Goal: Complete application form: Complete application form

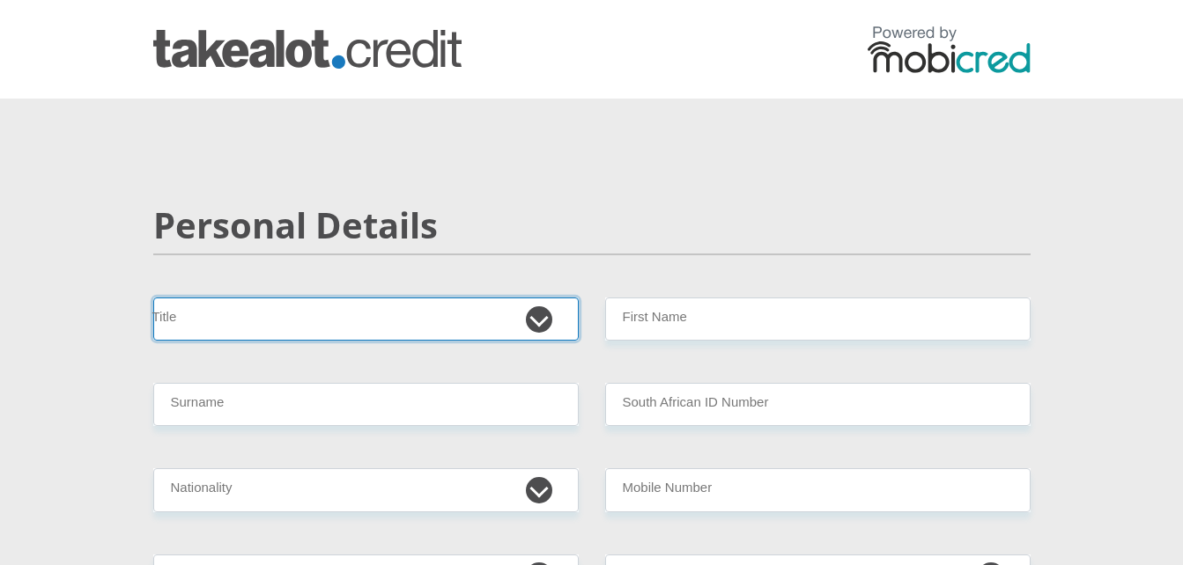
click at [534, 327] on select "Mr Ms Mrs Dr Other" at bounding box center [365, 319] width 425 height 43
select select "Mr"
click at [153, 298] on select "Mr Ms Mrs Dr Other" at bounding box center [365, 319] width 425 height 43
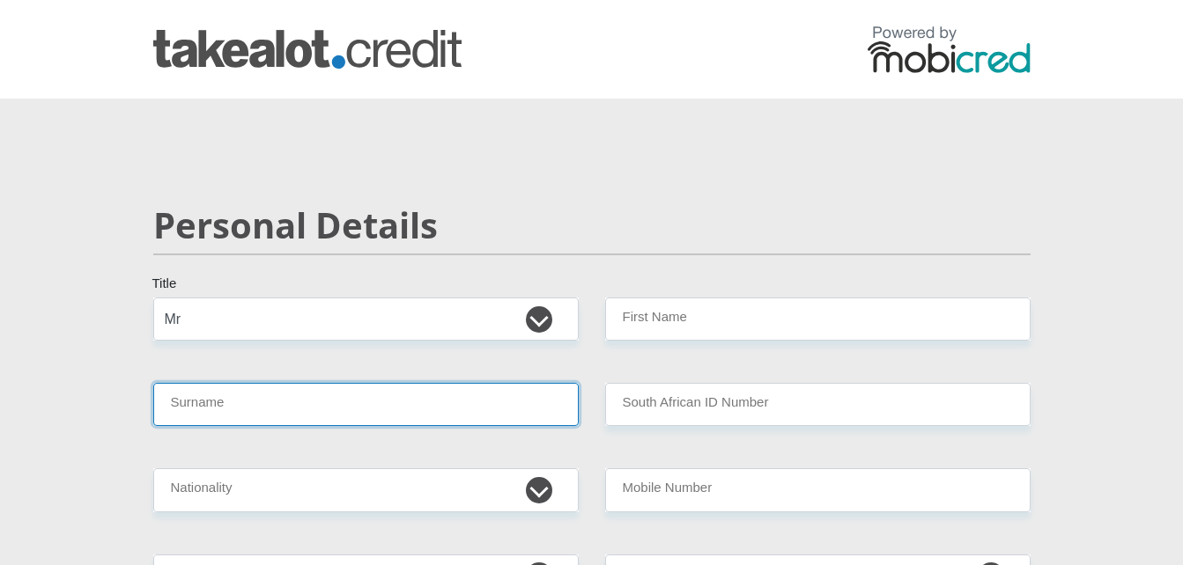
click at [454, 408] on input "Surname" at bounding box center [365, 404] width 425 height 43
type input "Hlungwani"
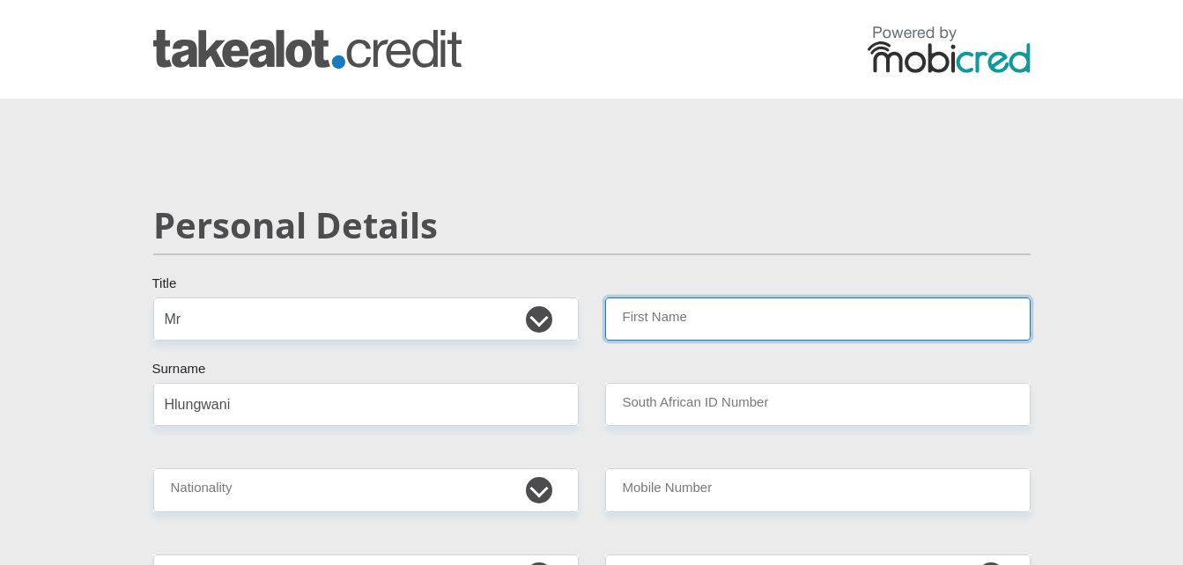
type input "NtiyisoRodney"
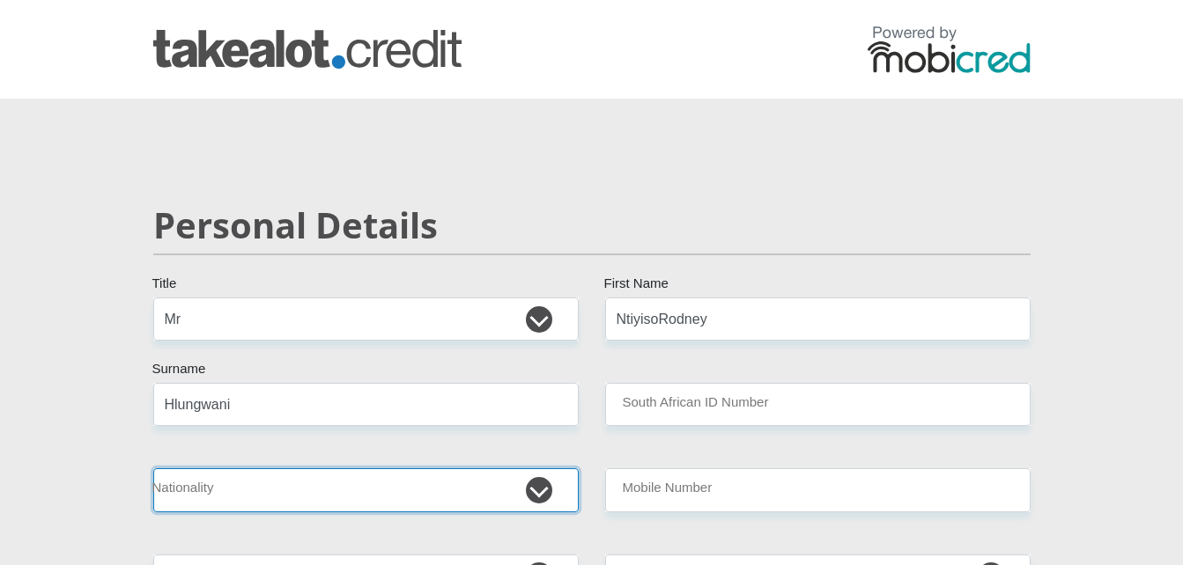
select select "ZAF"
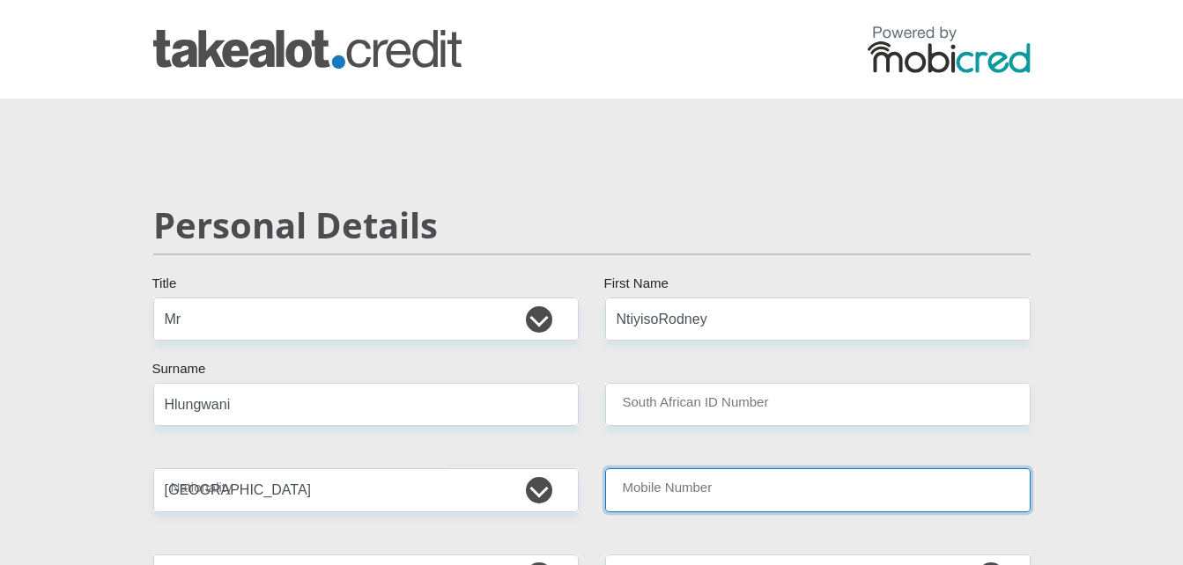
type input "0783012353"
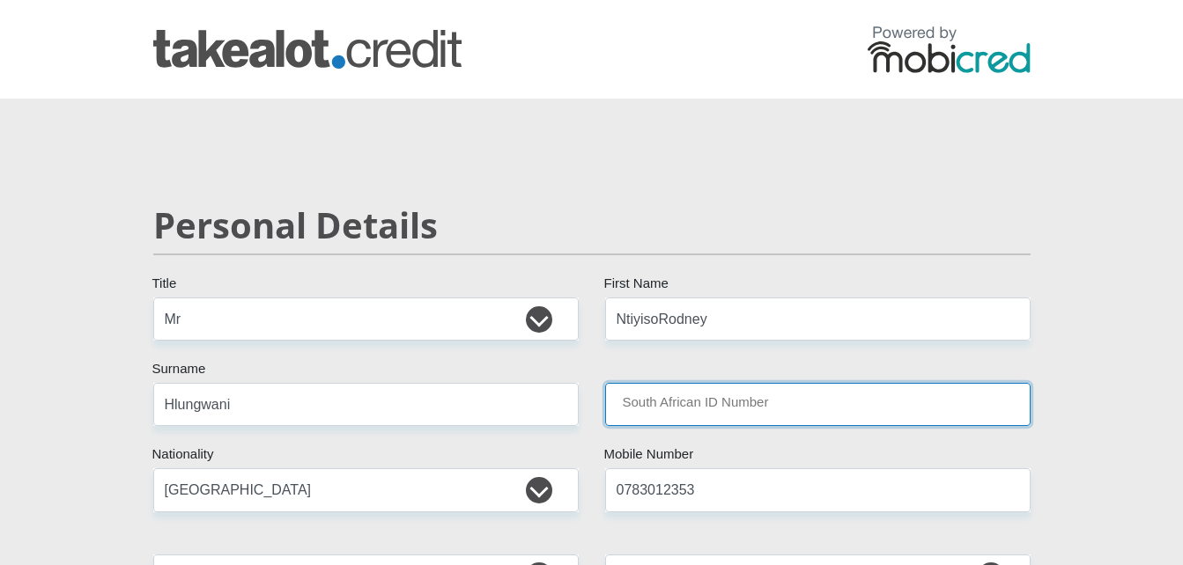
click at [783, 411] on input "South African ID Number" at bounding box center [817, 404] width 425 height 43
type input "9508085769084"
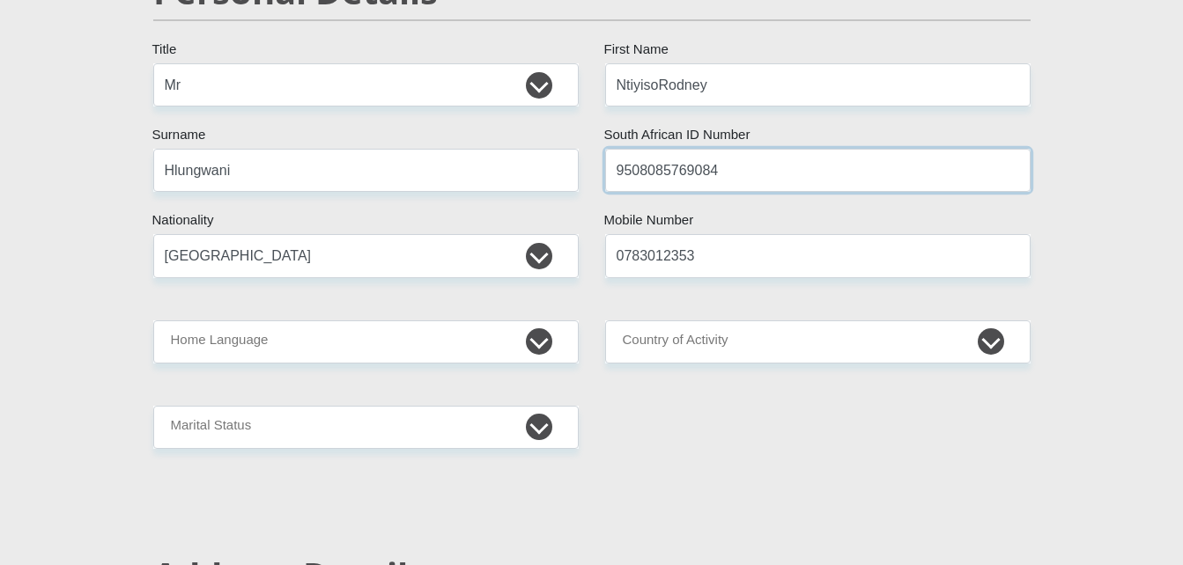
scroll to position [247, 0]
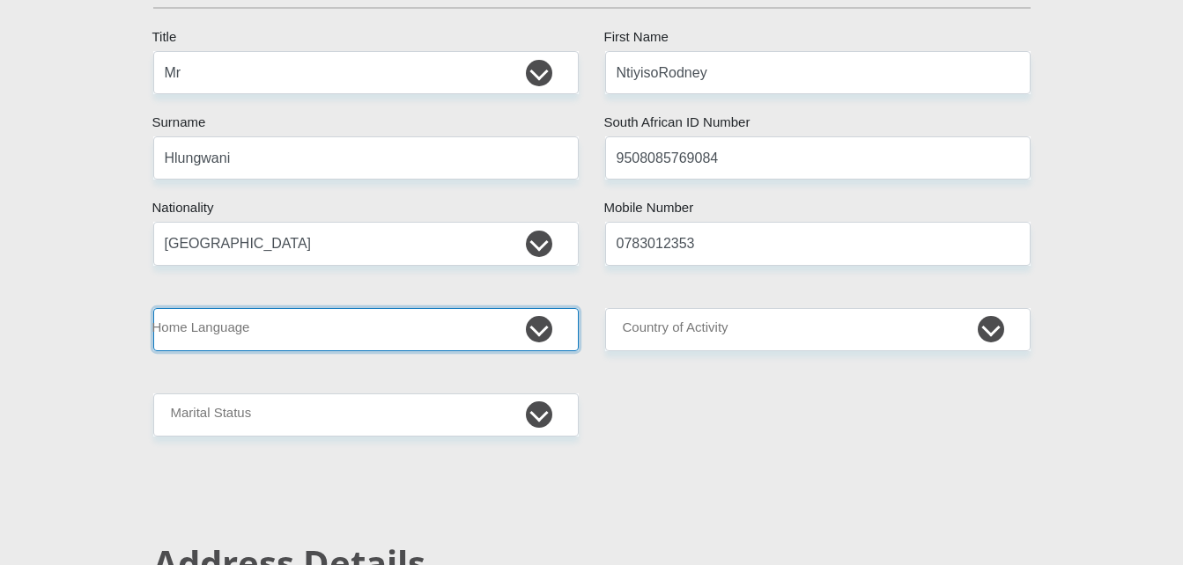
click at [543, 328] on select "Afrikaans English Sepedi South Ndebele Southern Sotho Swati Tsonga Tswana Venda…" at bounding box center [365, 329] width 425 height 43
select select "tso"
click at [153, 308] on select "Afrikaans English Sepedi South Ndebele Southern Sotho Swati Tsonga Tswana Venda…" at bounding box center [365, 329] width 425 height 43
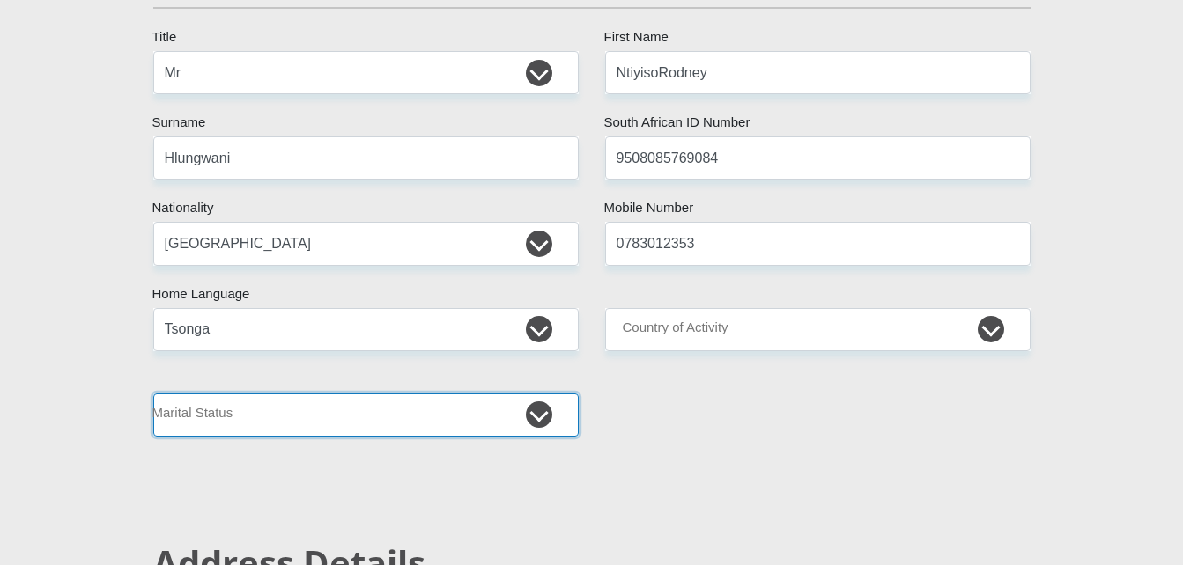
click at [536, 418] on select "Married ANC Single Divorced Widowed Married COP or Customary Law" at bounding box center [365, 415] width 425 height 43
select select "2"
click at [153, 394] on select "Married ANC Single Divorced Widowed Married COP or Customary Law" at bounding box center [365, 415] width 425 height 43
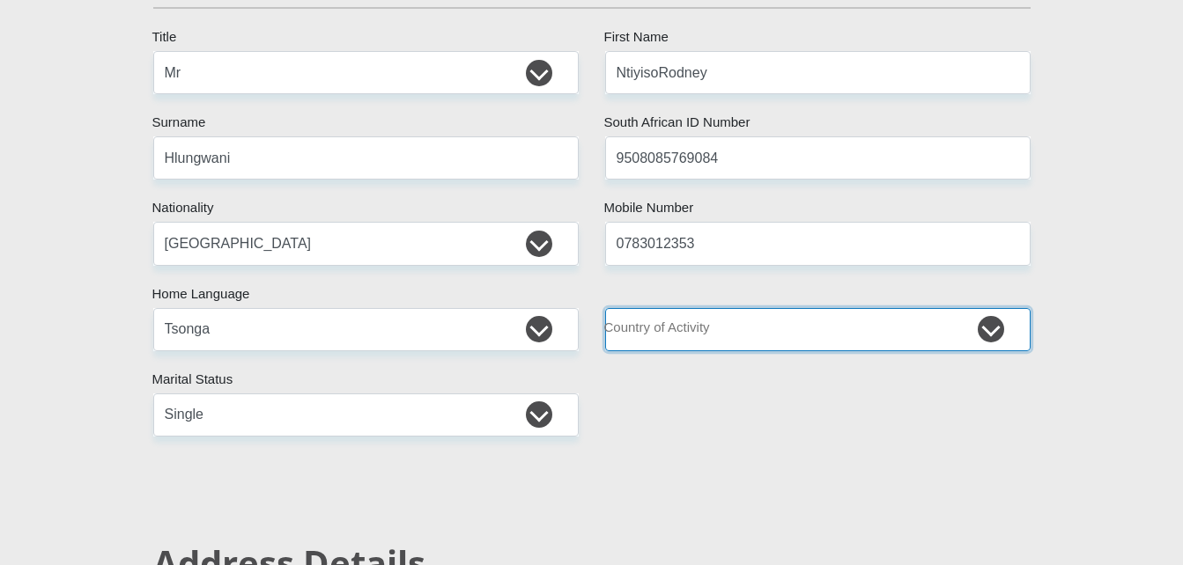
click at [997, 332] on select "South Africa Afghanistan Aland Islands Albania Algeria America Samoa American V…" at bounding box center [817, 329] width 425 height 43
select select "ZAF"
click at [605, 308] on select "South Africa Afghanistan Aland Islands Albania Algeria America Samoa American V…" at bounding box center [817, 329] width 425 height 43
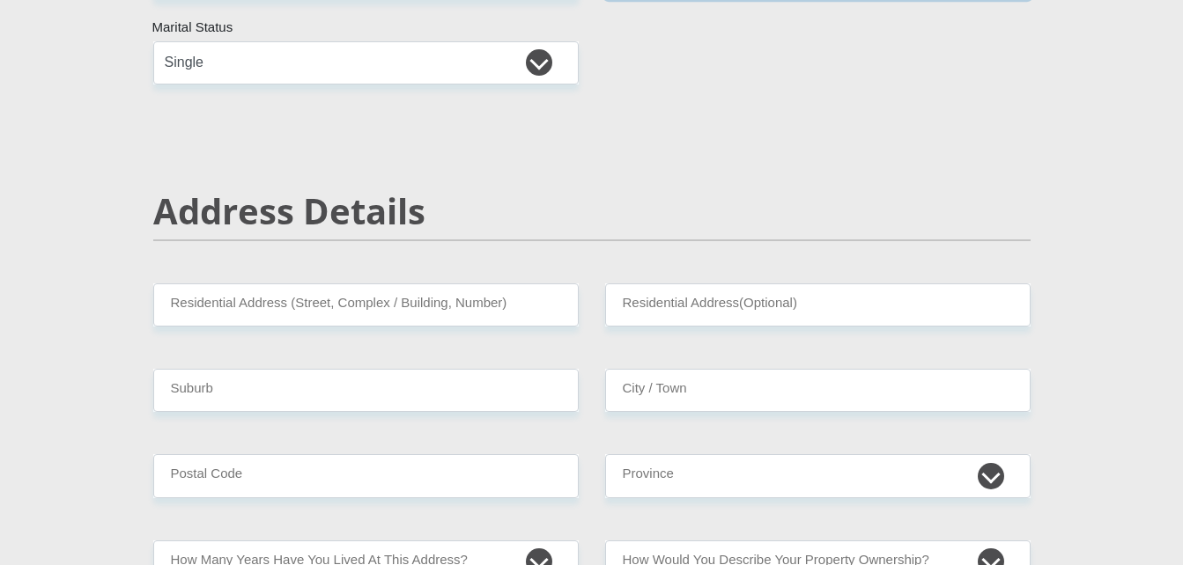
scroll to position [634, 0]
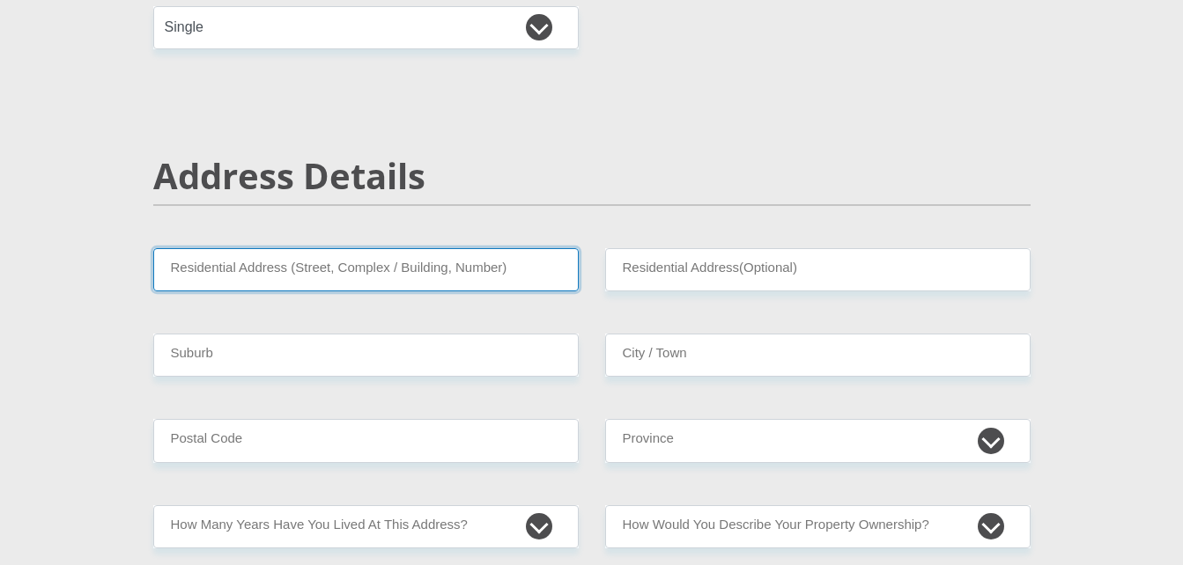
click at [317, 274] on input "Residential Address (Street, Complex / Building, Number)" at bounding box center [365, 269] width 425 height 43
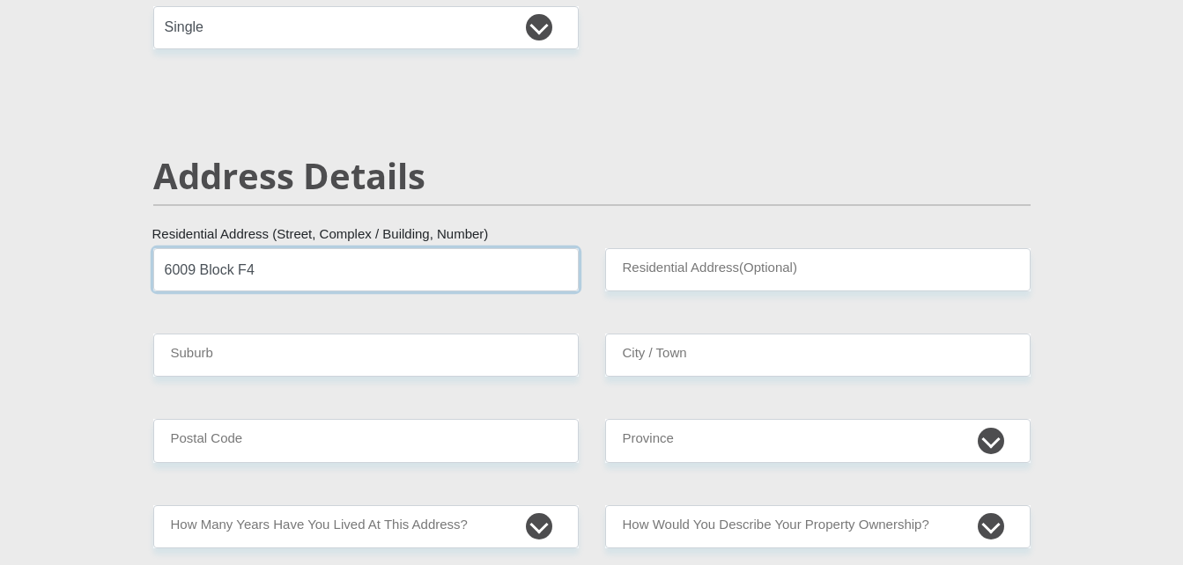
click at [329, 271] on input "6009 Block F4" at bounding box center [365, 269] width 425 height 43
type input "6009 Block F4, New Eersterus"
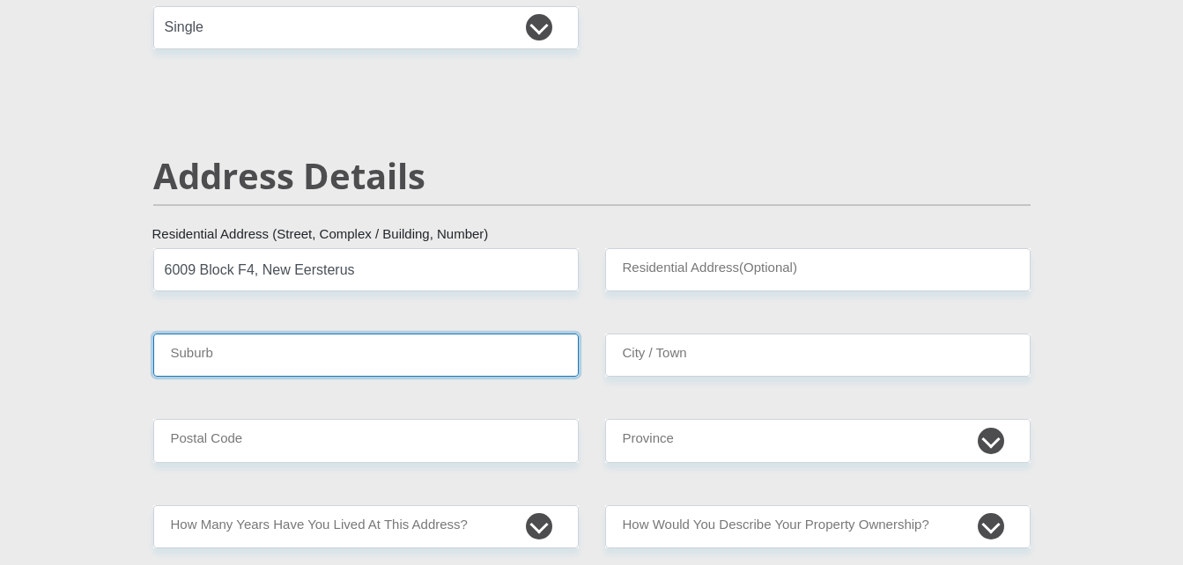
click at [256, 350] on input "Suburb" at bounding box center [365, 355] width 425 height 43
type input "h"
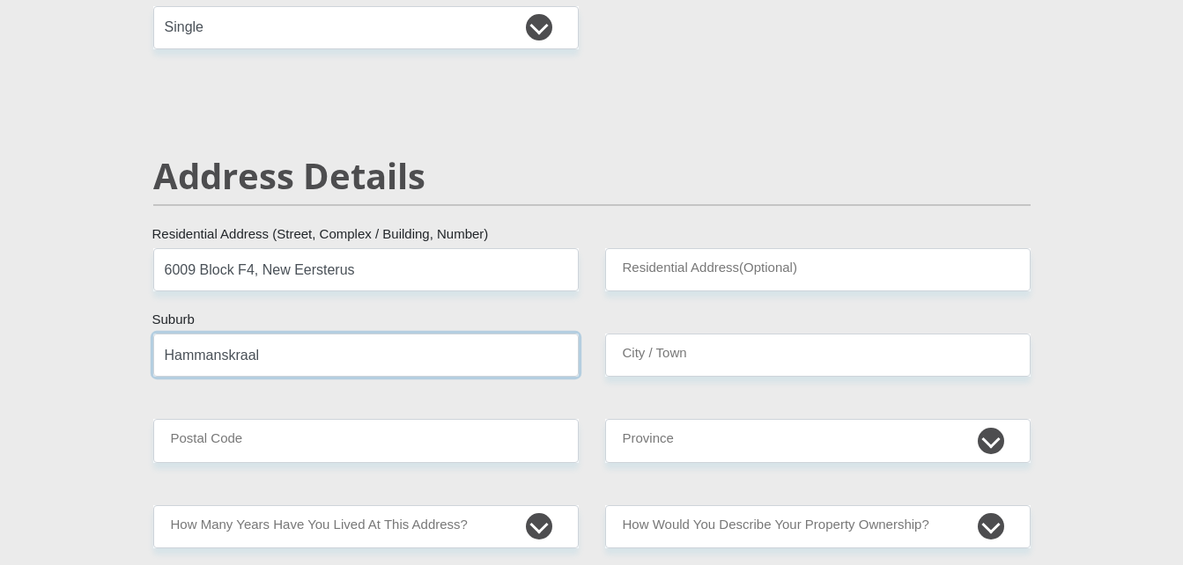
type input "Hammanskraal"
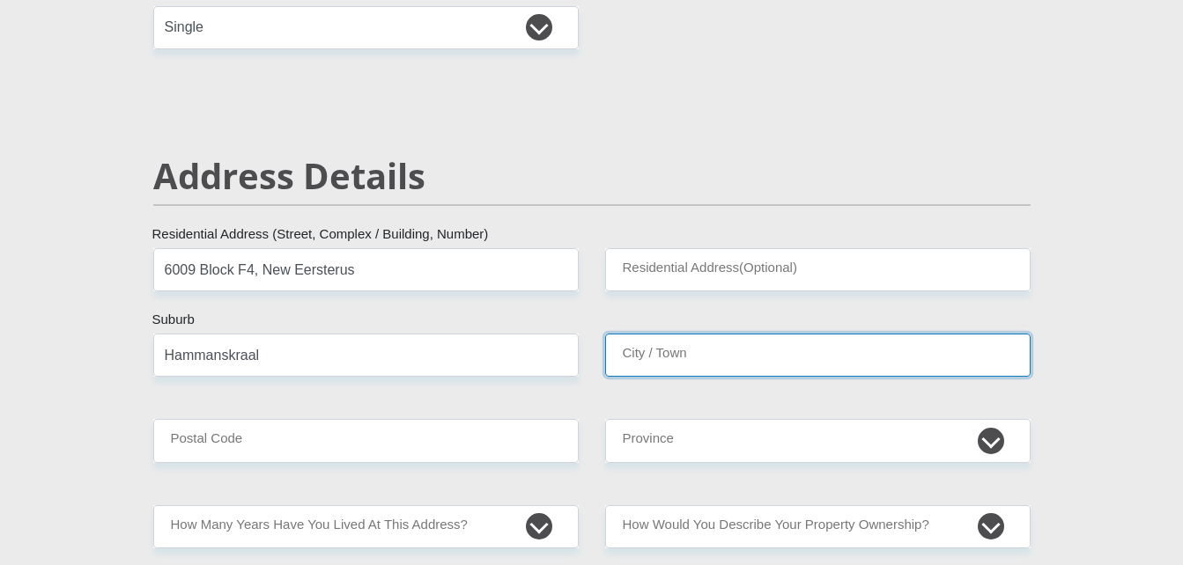
click at [655, 364] on input "City / Town" at bounding box center [817, 355] width 425 height 43
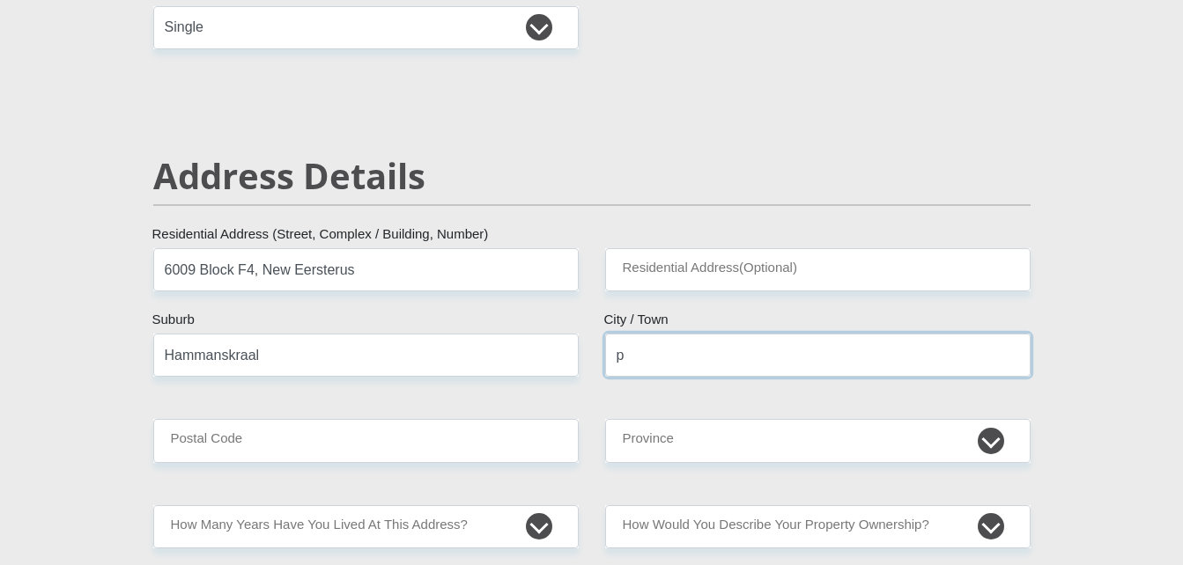
type input "p"
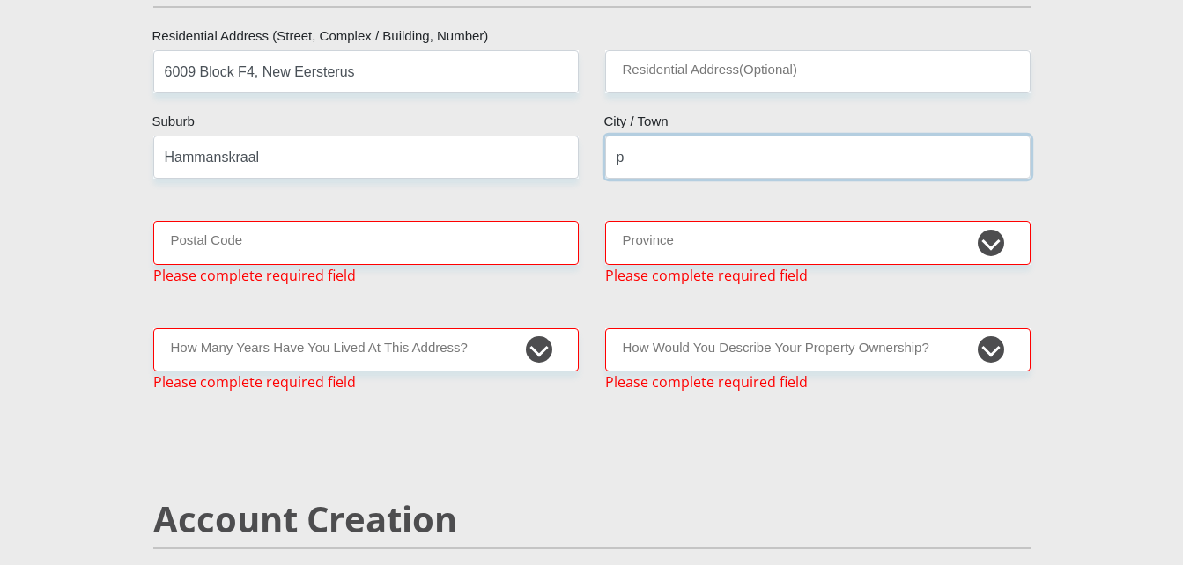
scroll to position [833, 0]
click at [652, 166] on input "p" at bounding box center [817, 156] width 425 height 43
click at [644, 162] on input "P" at bounding box center [817, 156] width 425 height 43
type input "Pretoria"
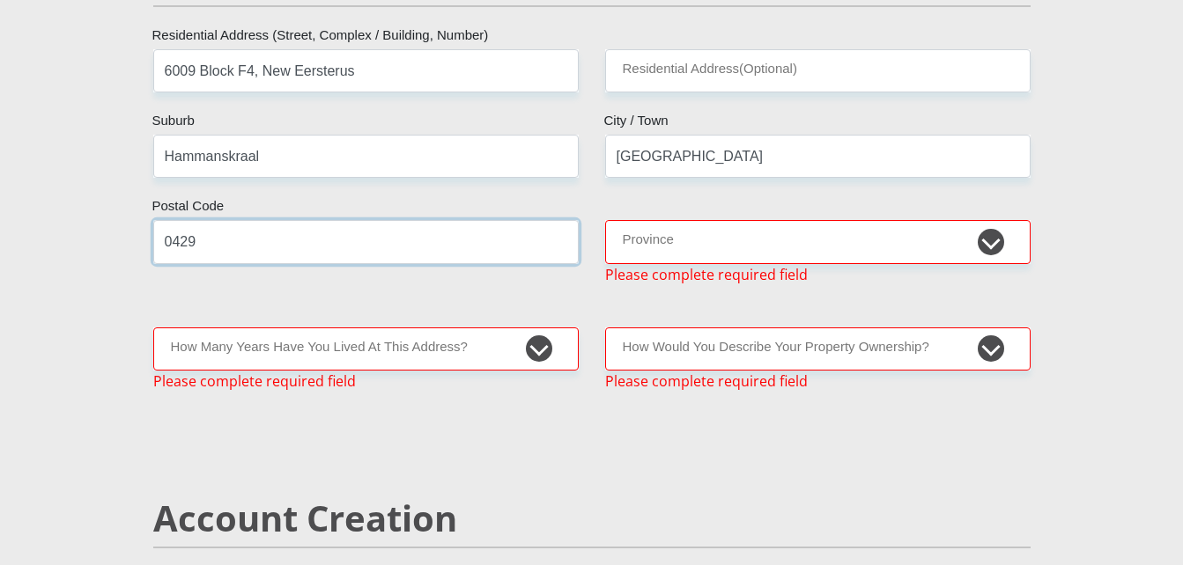
type input "0429"
click at [997, 240] on select "Eastern Cape Free State Gauteng KwaZulu-Natal Limpopo Mpumalanga Northern Cape …" at bounding box center [817, 241] width 425 height 43
select select "Gauteng"
click at [605, 220] on select "Eastern Cape Free State Gauteng KwaZulu-Natal Limpopo Mpumalanga Northern Cape …" at bounding box center [817, 241] width 425 height 43
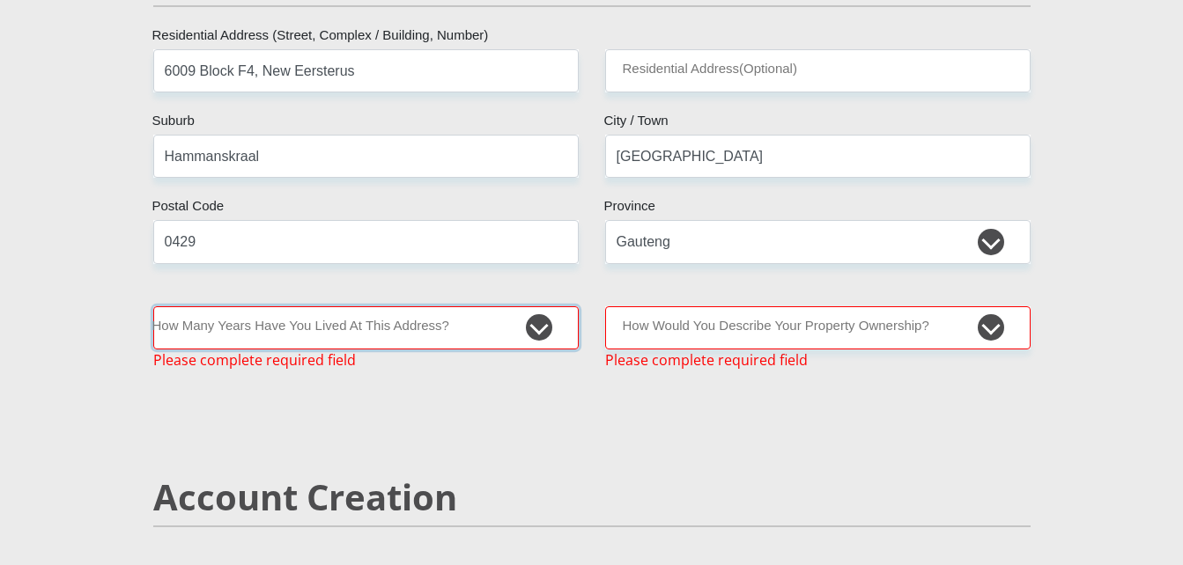
click at [533, 322] on select "less than 1 year 1-3 years 3-5 years 5+ years" at bounding box center [365, 327] width 425 height 43
select select "5"
click at [153, 306] on select "less than 1 year 1-3 years 3-5 years 5+ years" at bounding box center [365, 327] width 425 height 43
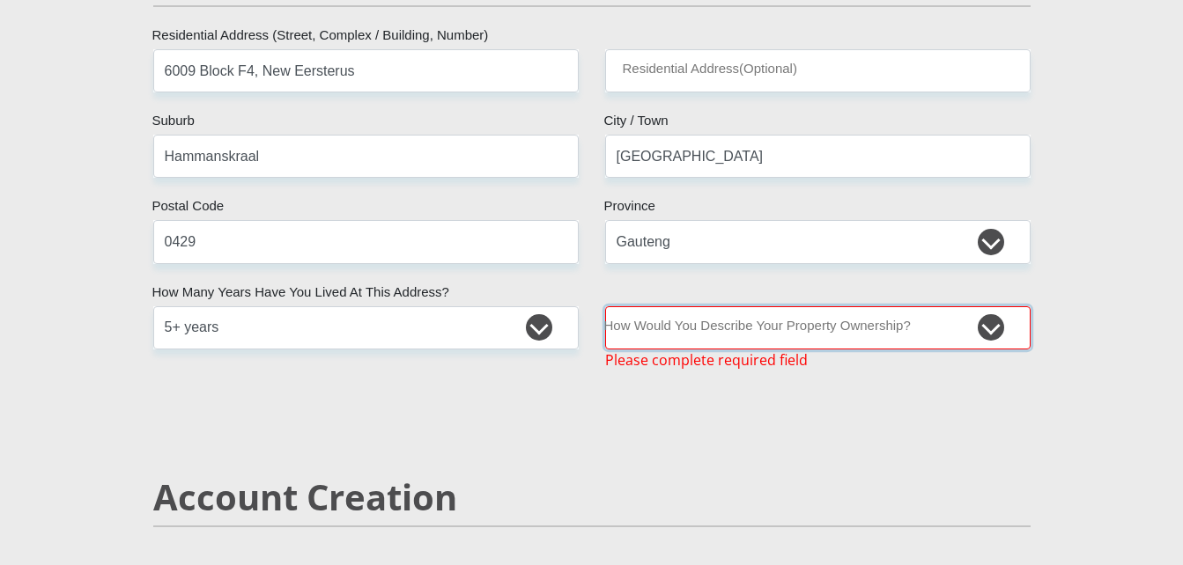
click at [999, 322] on select "Owned Rented Family Owned Company Dwelling" at bounding box center [817, 327] width 425 height 43
select select "Owned"
click at [605, 306] on select "Owned Rented Family Owned Company Dwelling" at bounding box center [817, 327] width 425 height 43
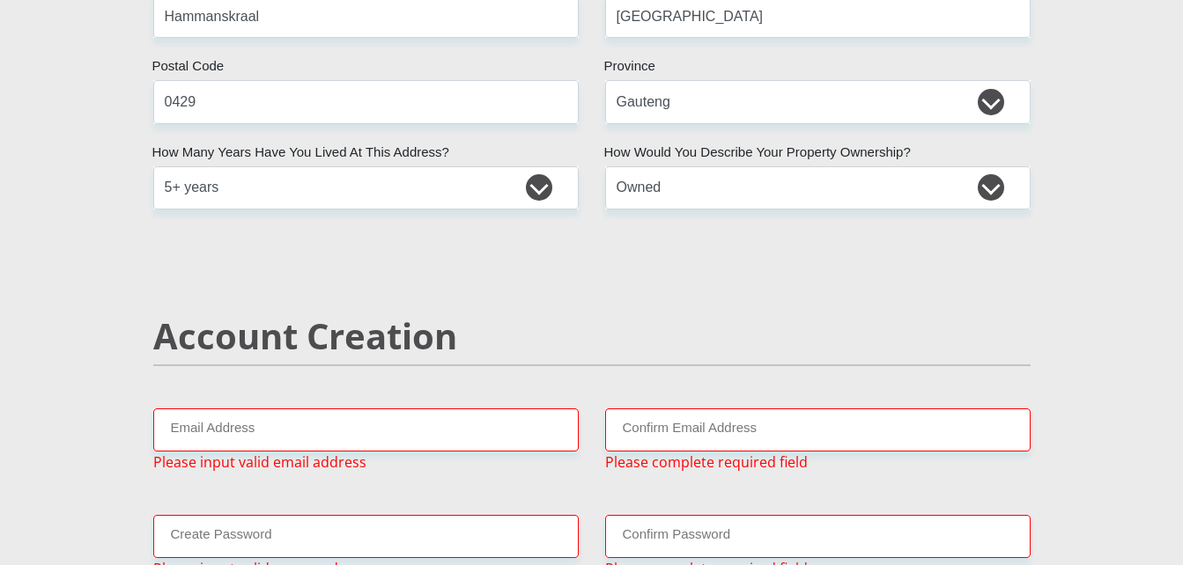
scroll to position [974, 0]
click at [426, 439] on input "Email Address" at bounding box center [365, 429] width 425 height 43
type input "Hlungwanintiyiso17@gmail.com"
type input "61 BLOCK N"
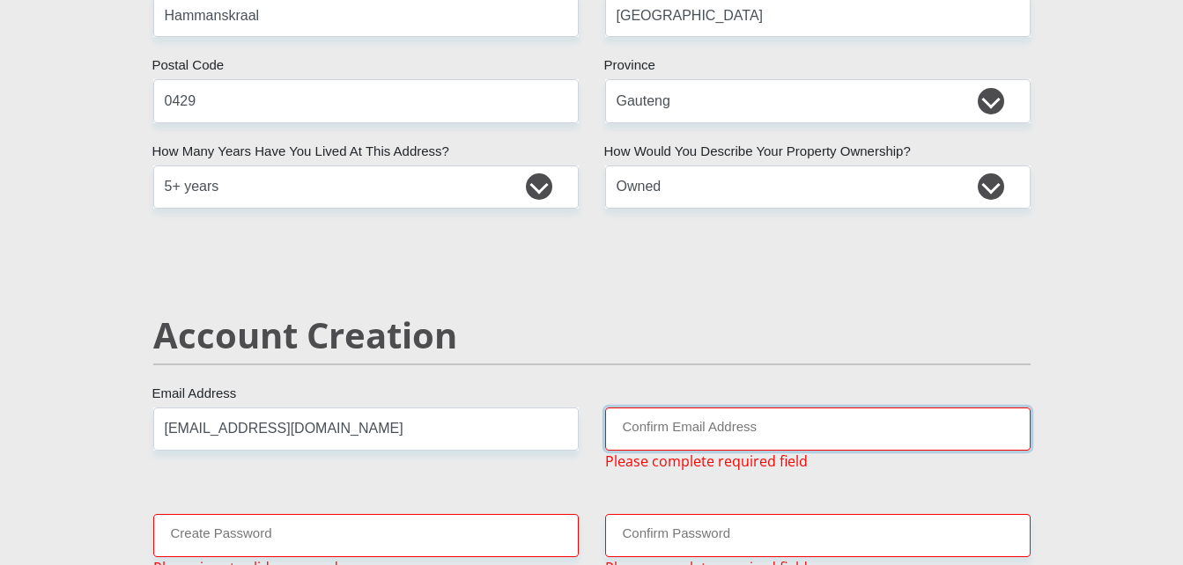
type input "Hlungwanintiyiso17@gmail.com"
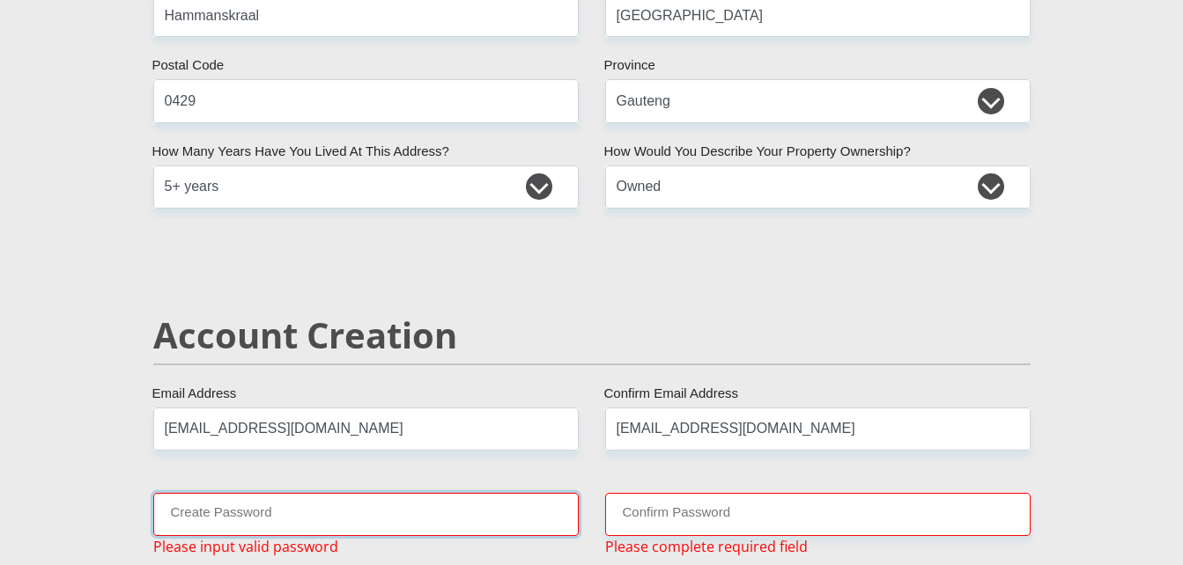
click at [370, 506] on input "Create Password" at bounding box center [365, 514] width 425 height 43
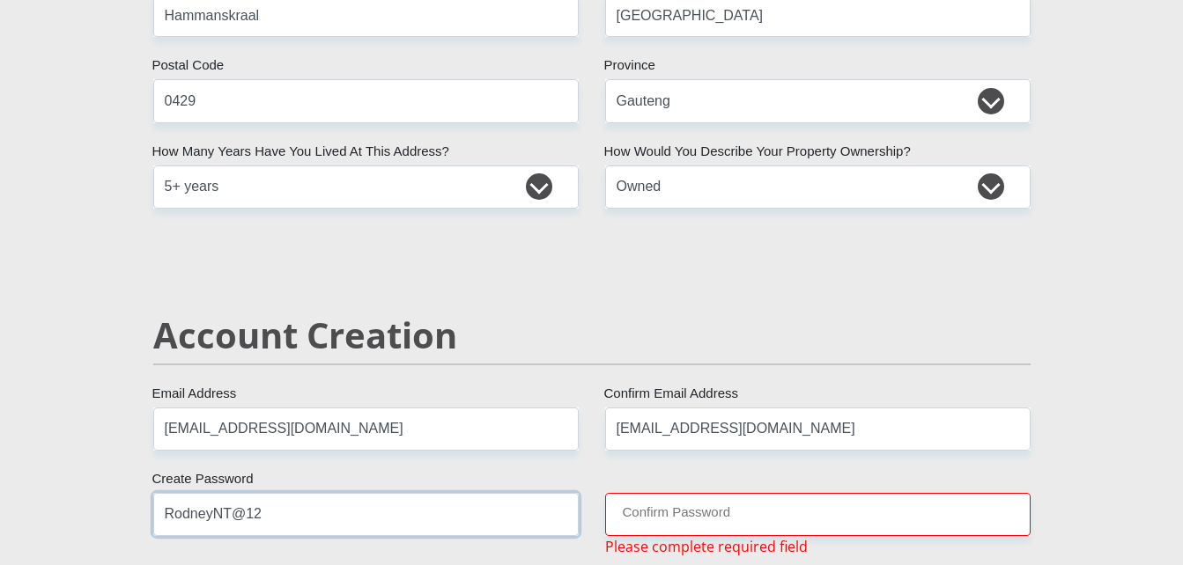
type input "RodneyNT@12"
click at [706, 524] on input "Confirm Password" at bounding box center [817, 514] width 425 height 43
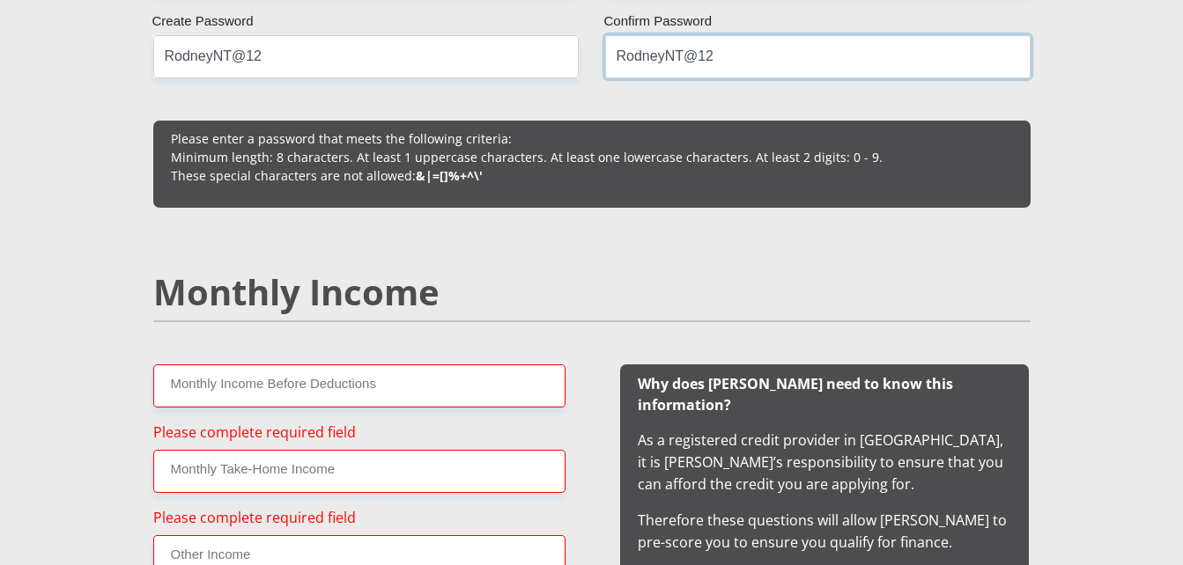
scroll to position [1467, 0]
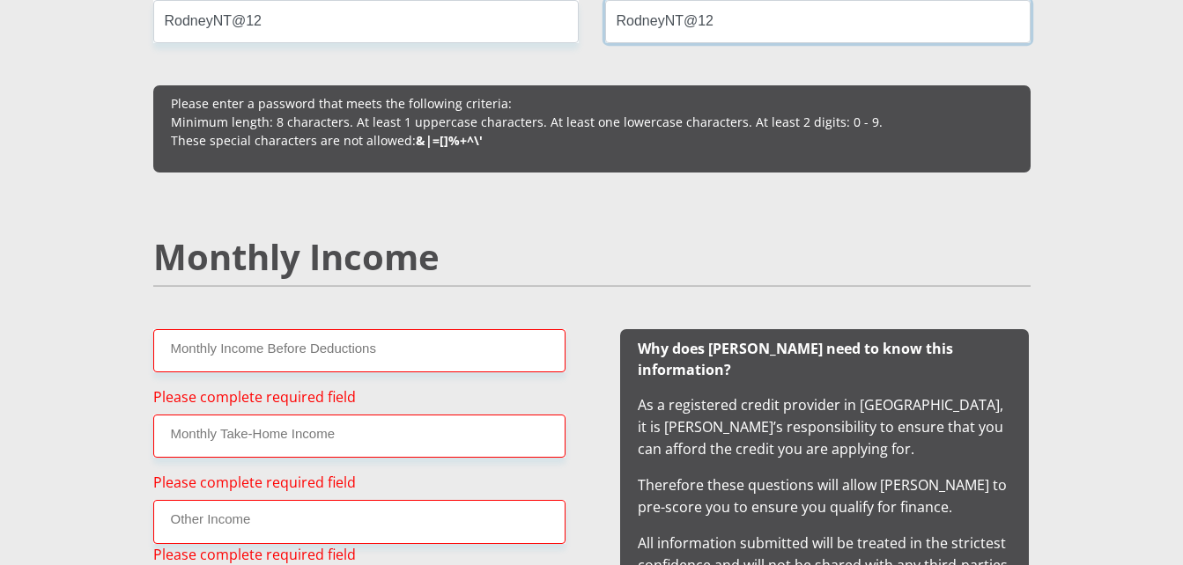
type input "RodneyNT@12"
click at [383, 343] on input "Monthly Income Before Deductions" at bounding box center [359, 350] width 412 height 43
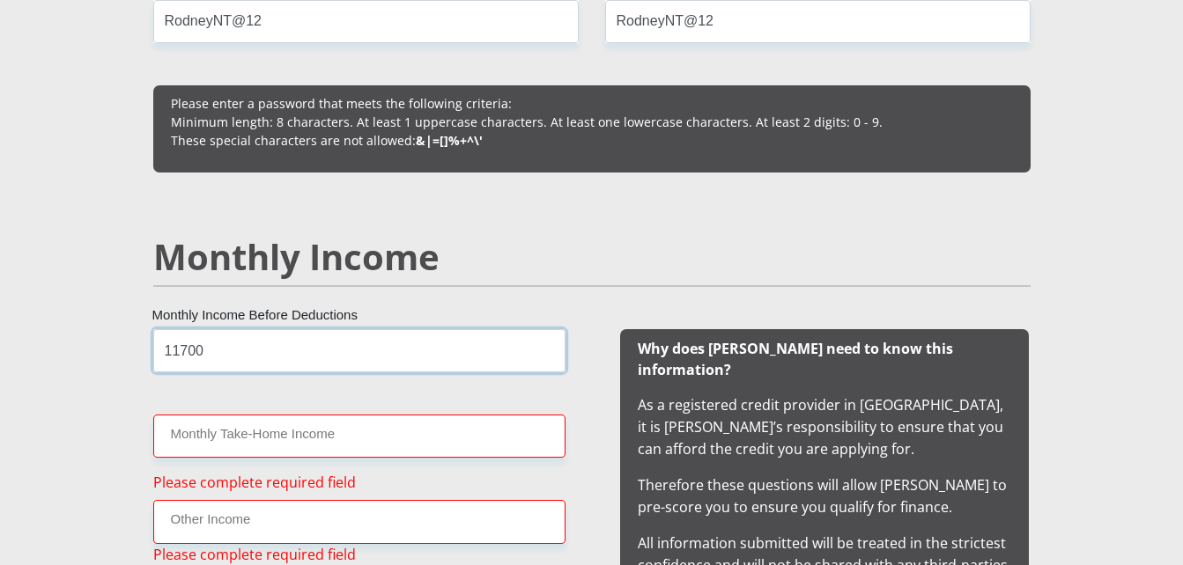
type input "11700"
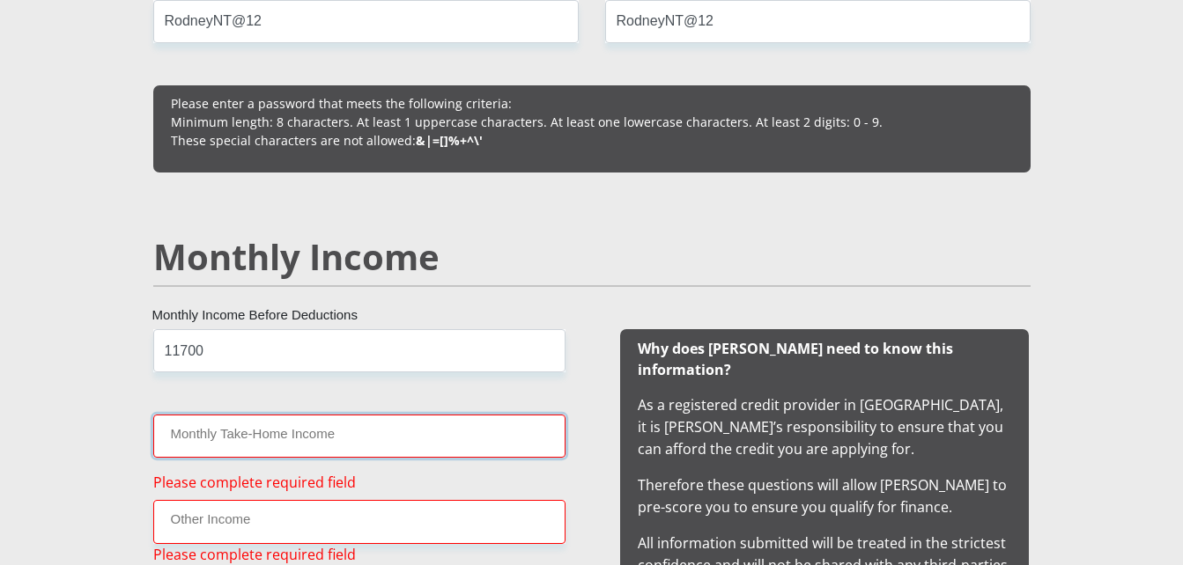
click at [224, 424] on input "Monthly Take-Home Income" at bounding box center [359, 436] width 412 height 43
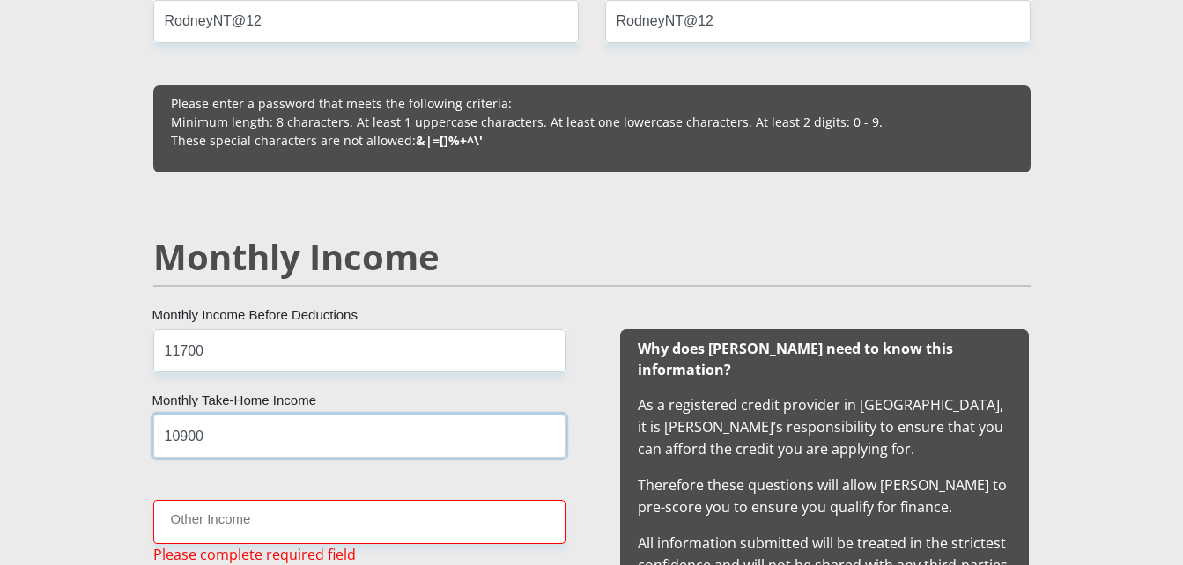
type input "10900"
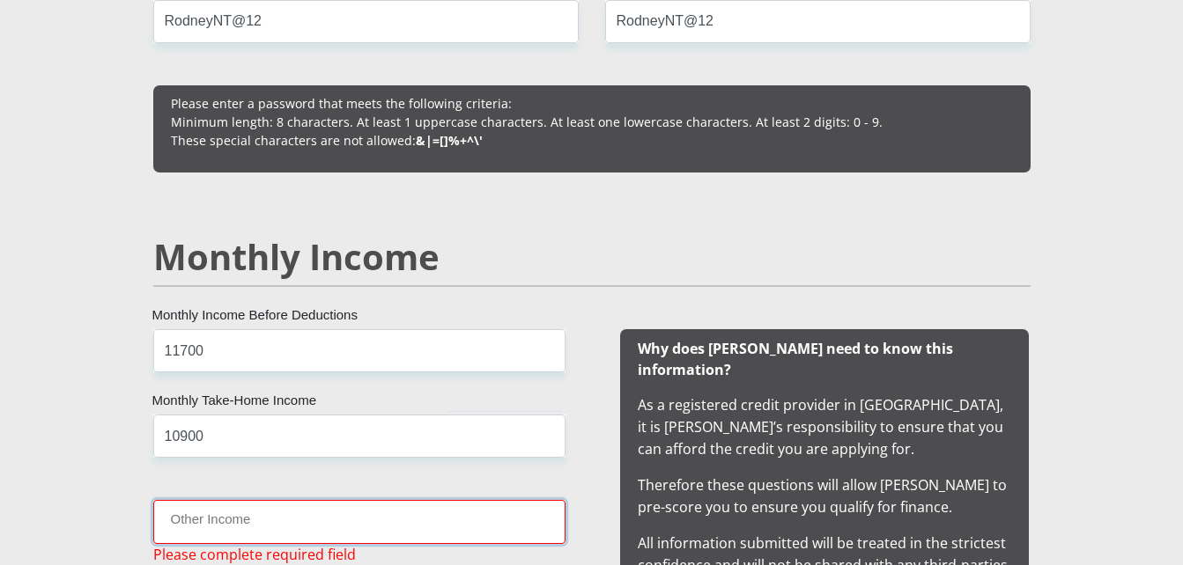
click at [240, 523] on input "Other Income" at bounding box center [359, 521] width 412 height 43
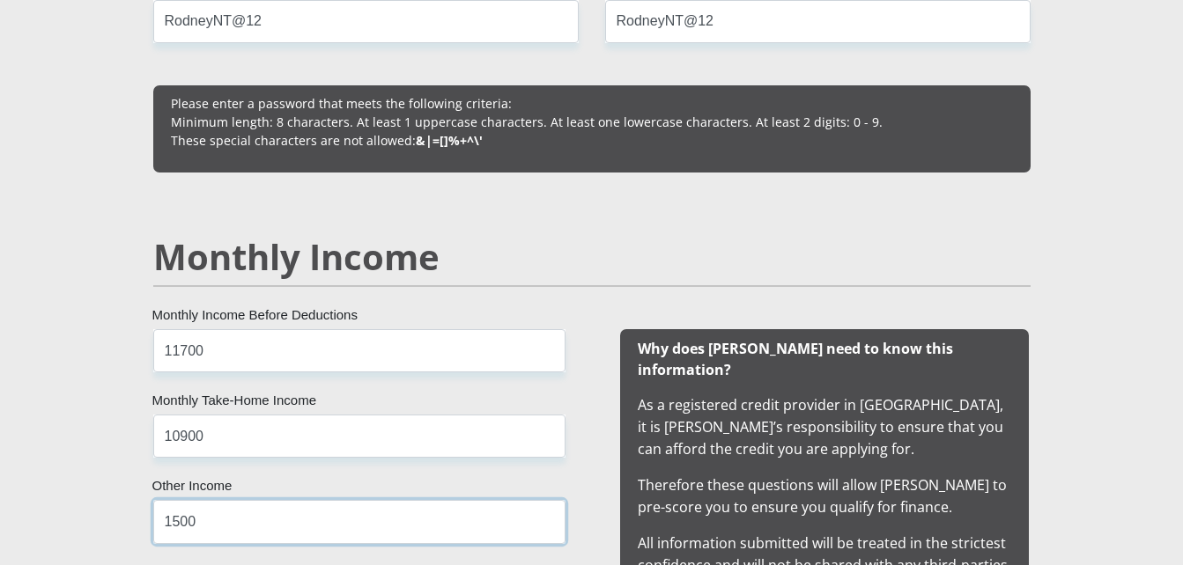
type input "1500"
click at [594, 520] on div "Why does Mobicred need to know this information? As a registered credit provide…" at bounding box center [824, 468] width 465 height 278
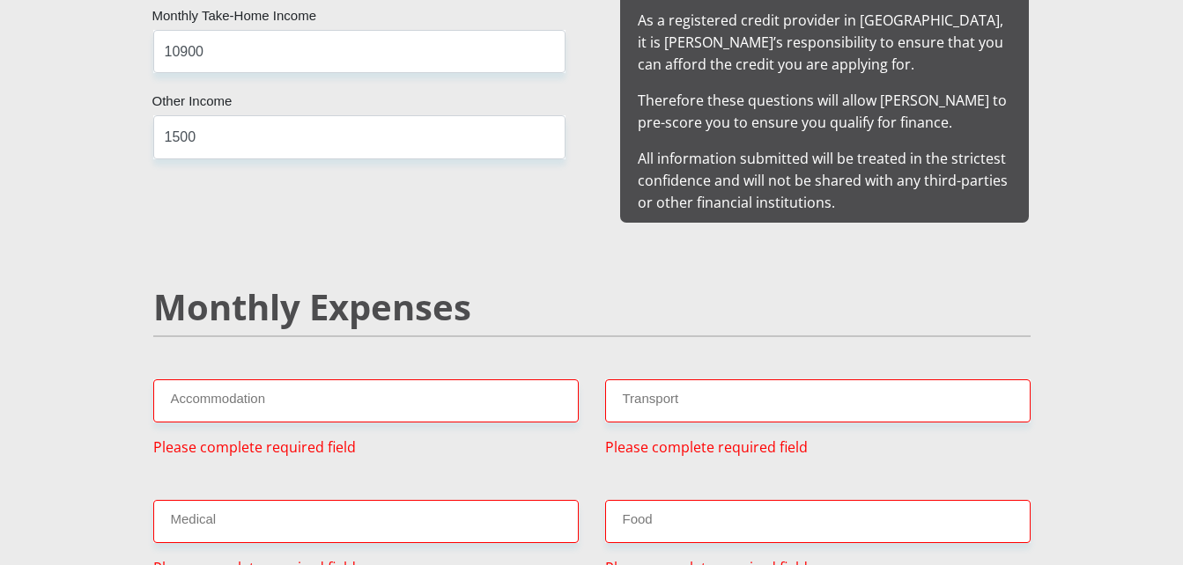
scroll to position [1855, 0]
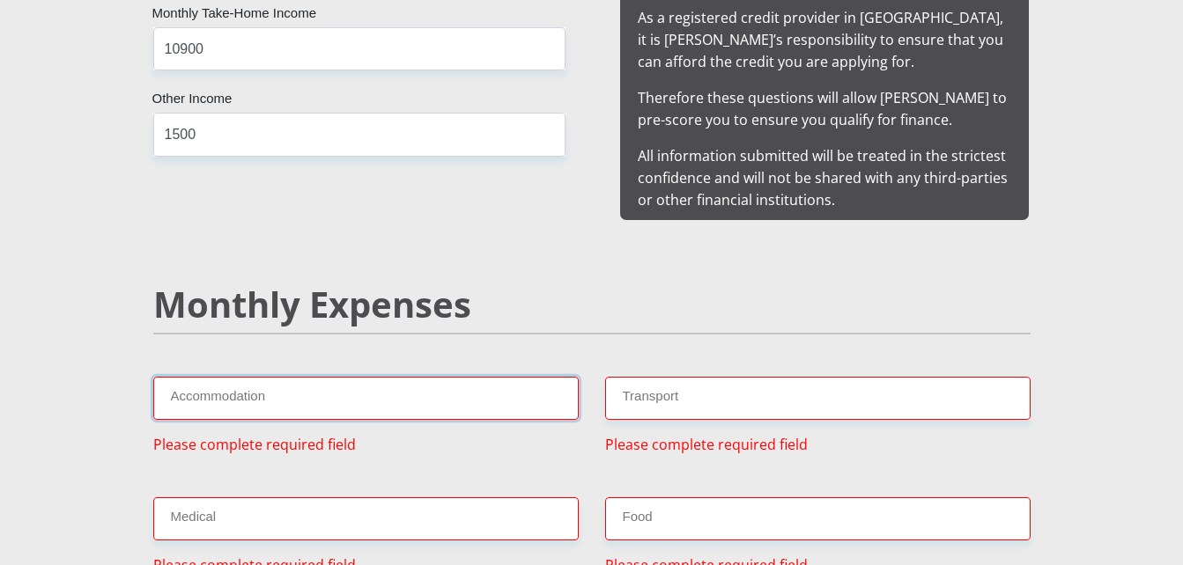
click at [291, 384] on input "Accommodation" at bounding box center [365, 398] width 425 height 43
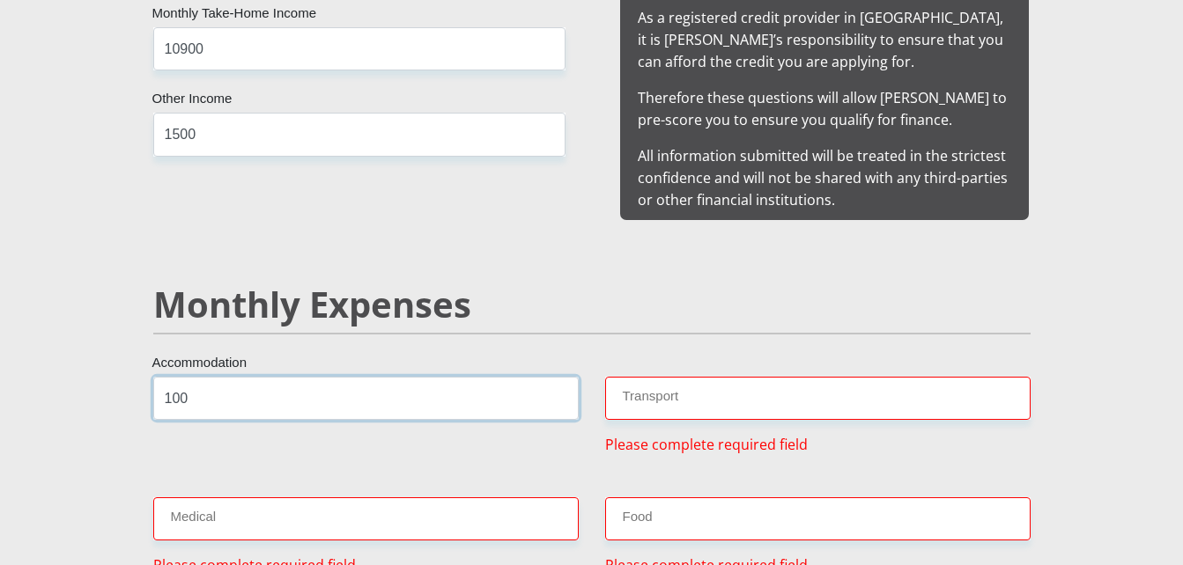
type input "100"
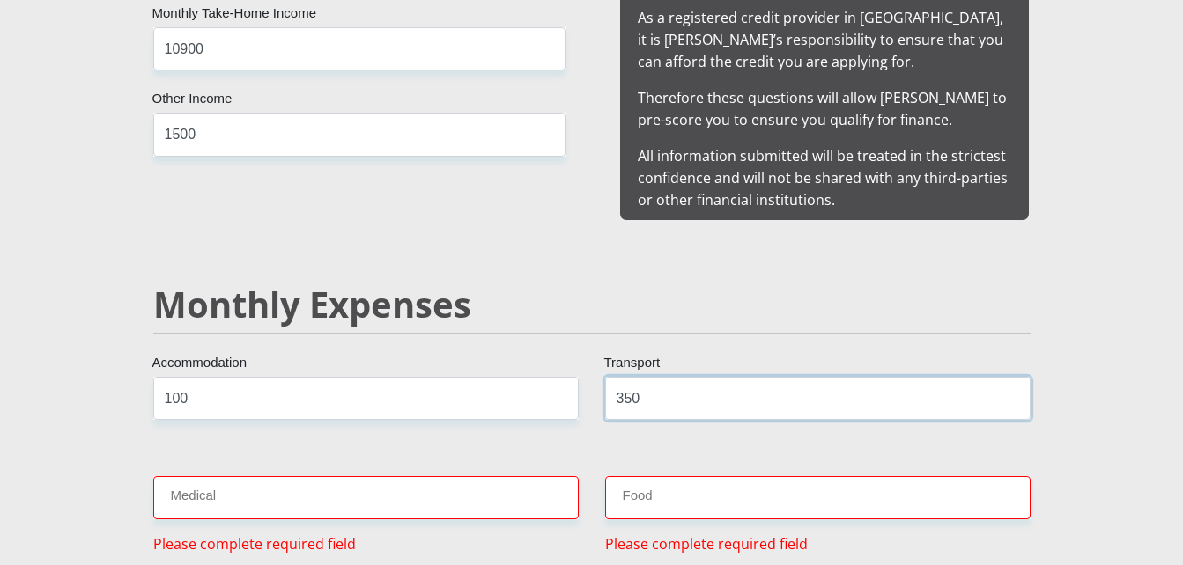
type input "350"
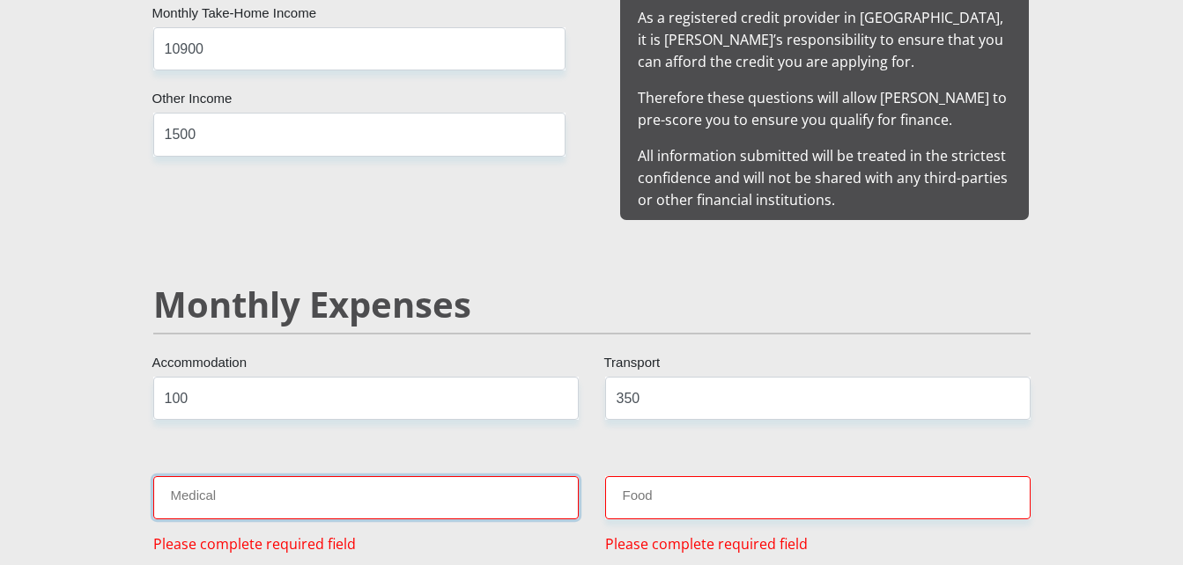
click at [243, 490] on input "Medical" at bounding box center [365, 497] width 425 height 43
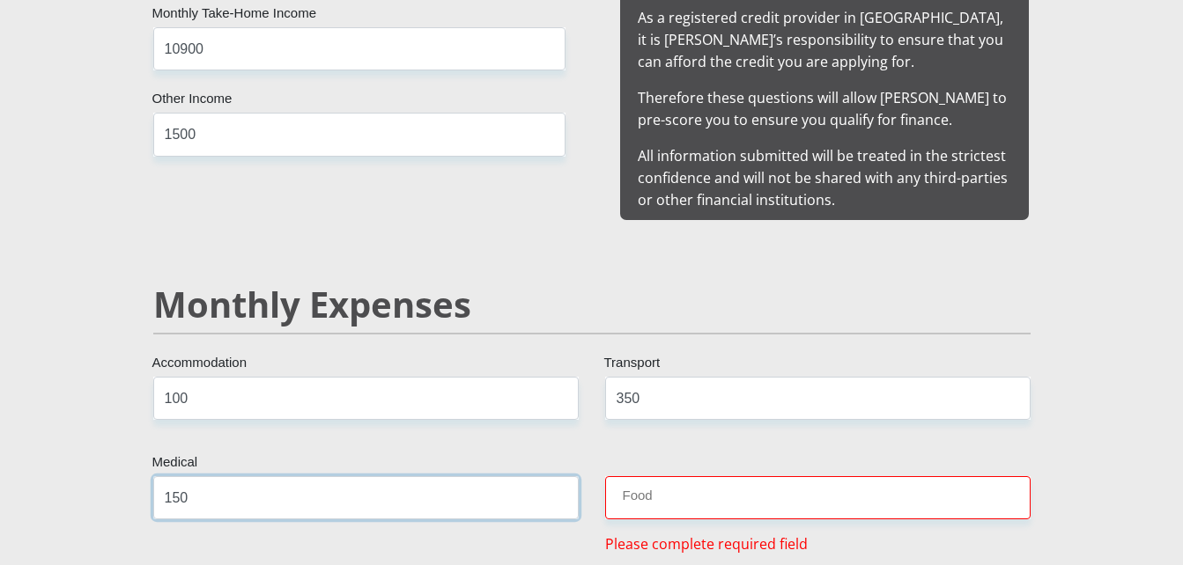
type input "150"
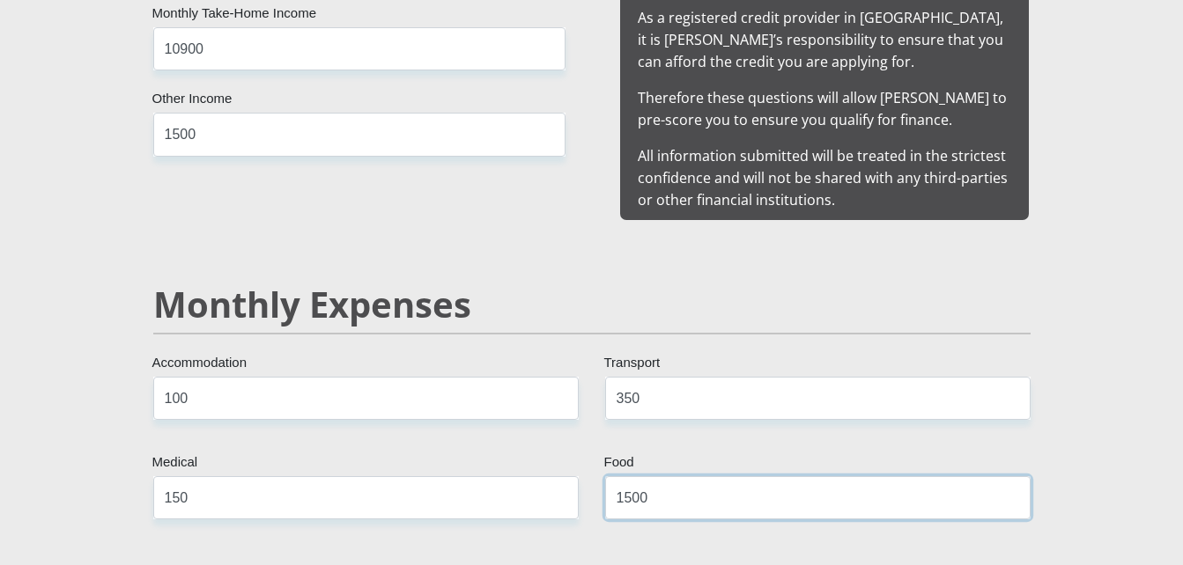
type input "1500"
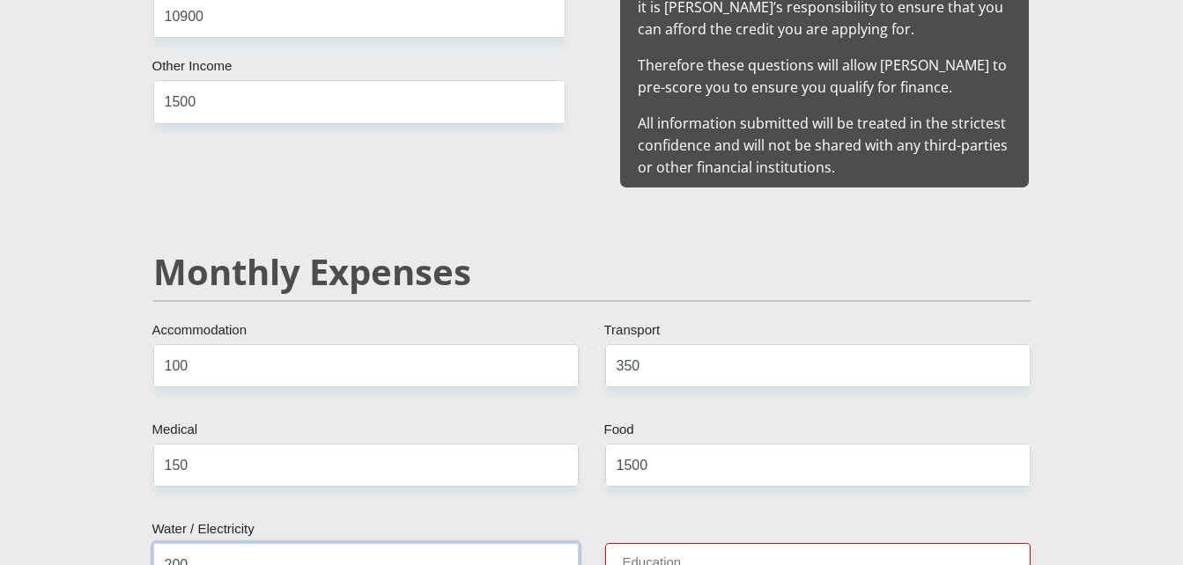
type input "200"
type input "00"
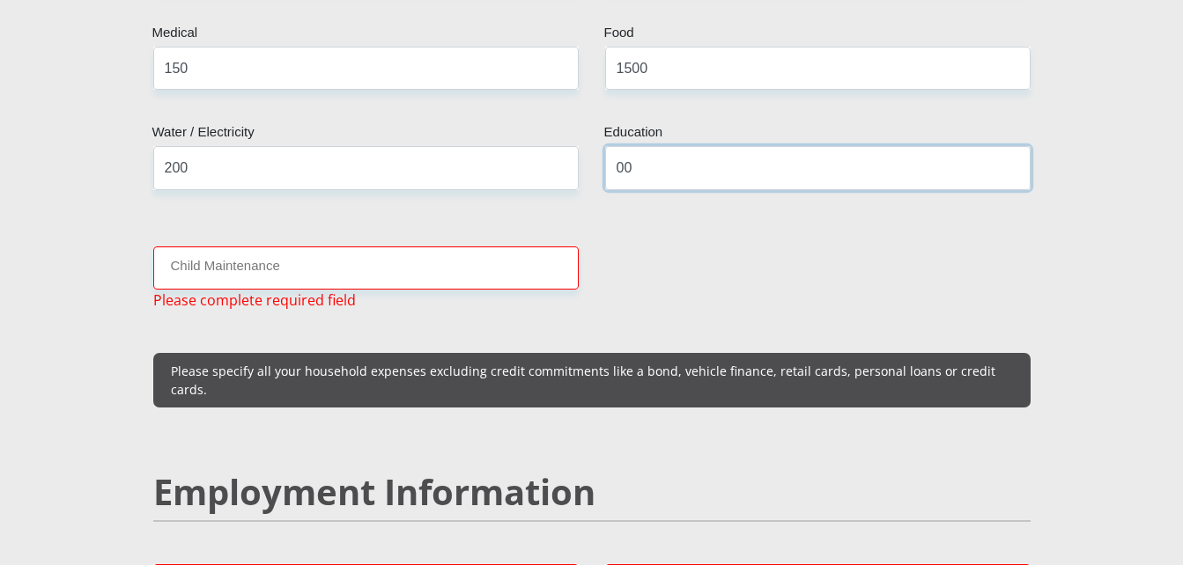
scroll to position [2288, 0]
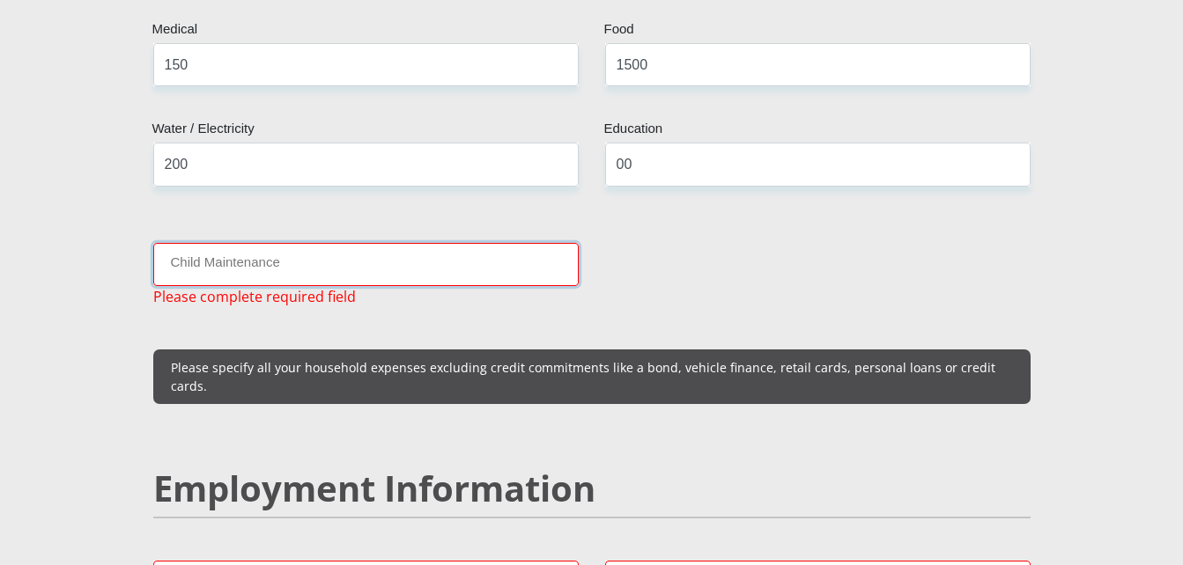
click at [226, 249] on input "Child Maintenance" at bounding box center [365, 264] width 425 height 43
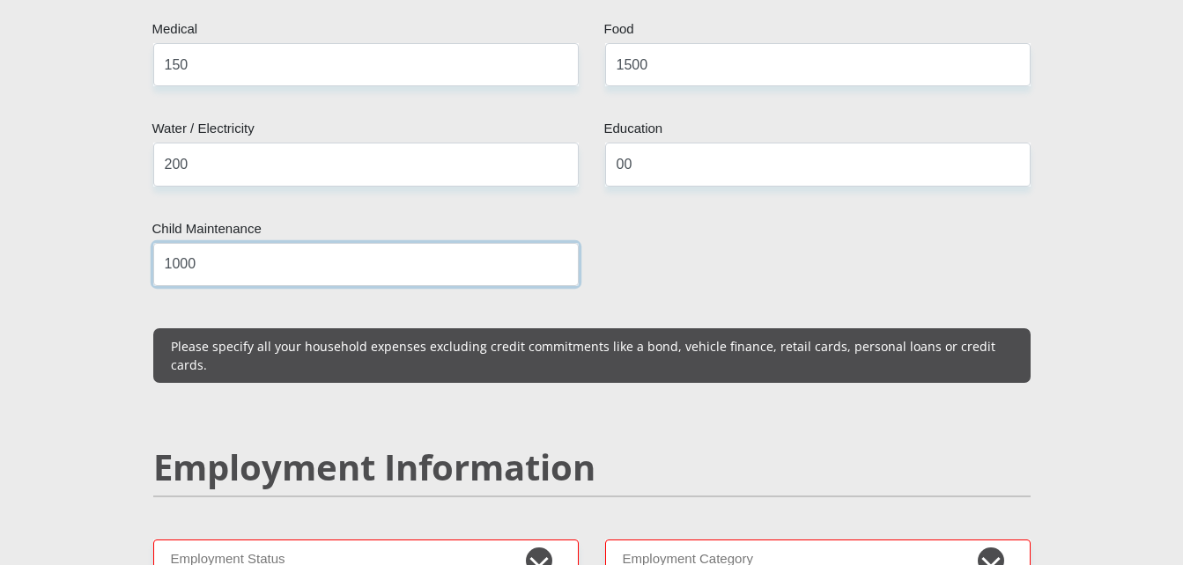
type input "1000"
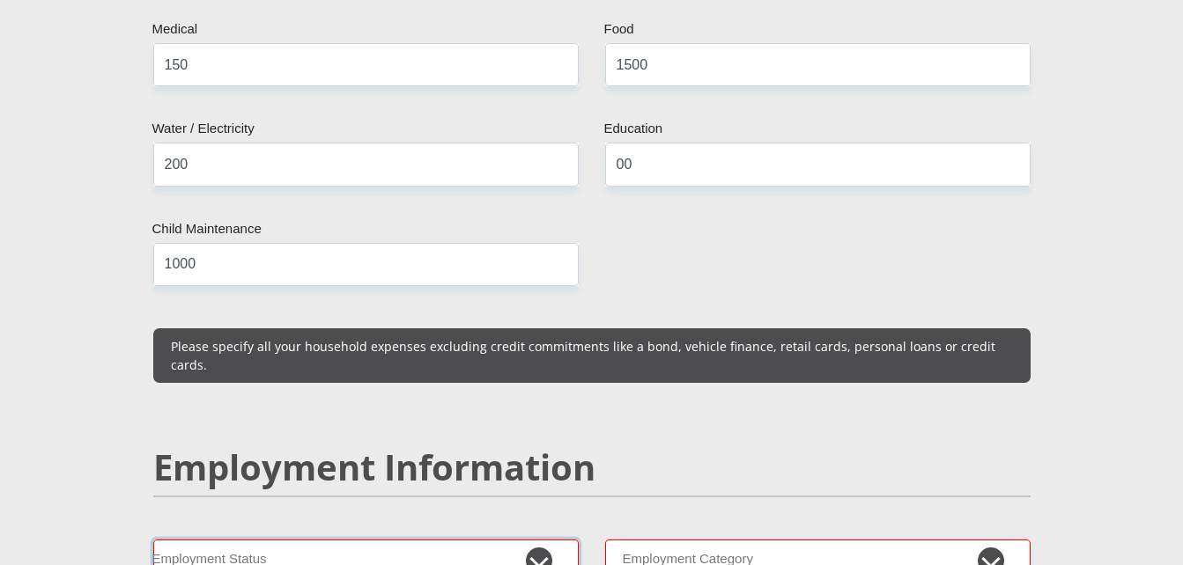
click at [540, 540] on select "Permanent/Full-time Part-time/Casual Contract Worker Self-Employed Housewife Re…" at bounding box center [365, 561] width 425 height 43
select select "1"
click at [153, 540] on select "Permanent/Full-time Part-time/Casual Contract Worker Self-Employed Housewife Re…" at bounding box center [365, 561] width 425 height 43
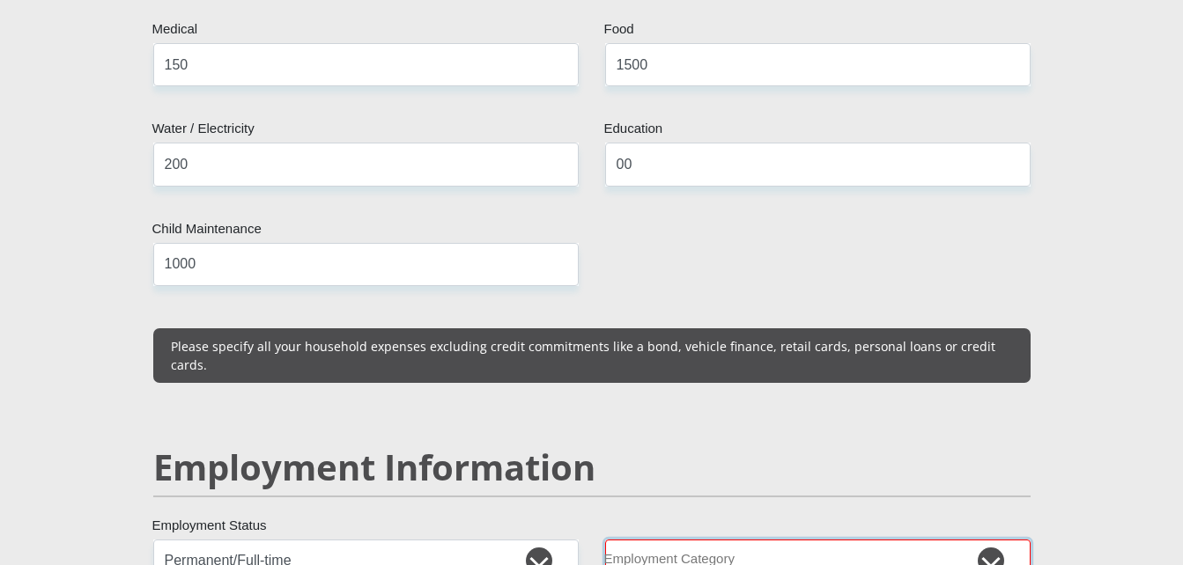
click at [991, 540] on select "AGRICULTURE ALCOHOL & TOBACCO CONSTRUCTION MATERIALS METALLURGY EQUIPMENT FOR R…" at bounding box center [817, 561] width 425 height 43
select select "71"
click at [605, 540] on select "AGRICULTURE ALCOHOL & TOBACCO CONSTRUCTION MATERIALS METALLURGY EQUIPMENT FOR R…" at bounding box center [817, 561] width 425 height 43
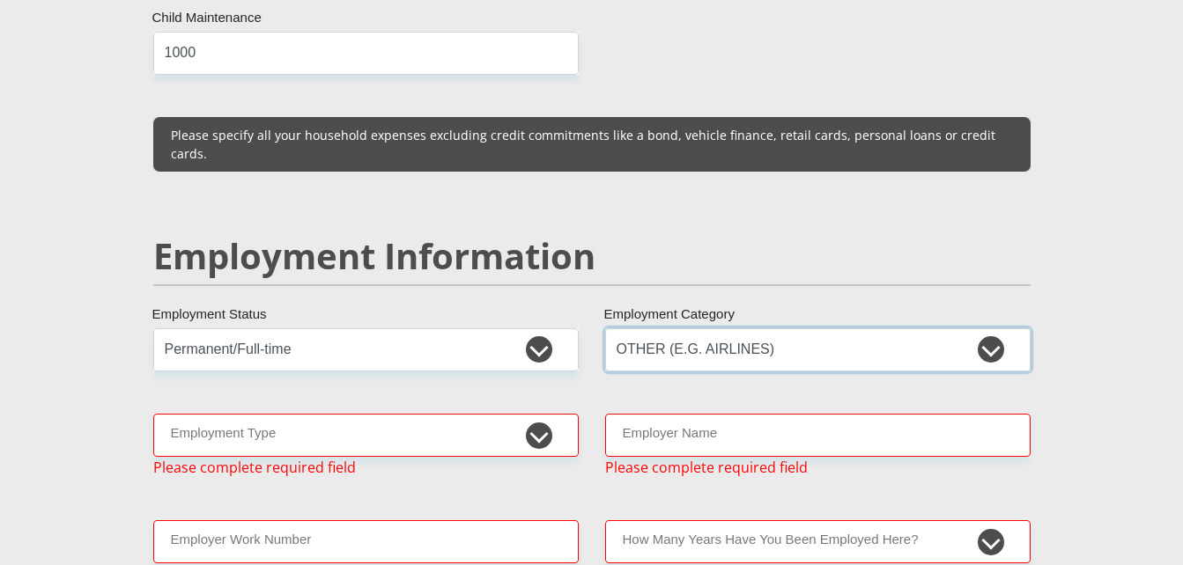
scroll to position [2534, 0]
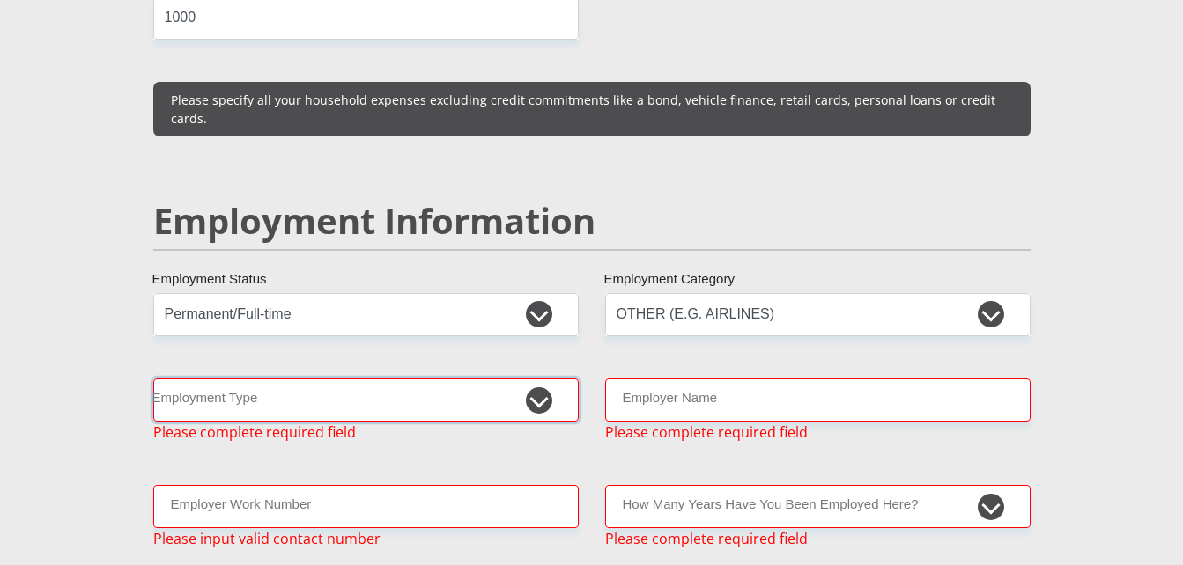
click at [540, 379] on select "College/Lecturer Craft Seller Creative Driver Executive Farmer Forces - Non Com…" at bounding box center [365, 400] width 425 height 43
select select "Uniformed Worker/Security"
click at [153, 379] on select "College/Lecturer Craft Seller Creative Driver Executive Farmer Forces - Non Com…" at bounding box center [365, 400] width 425 height 43
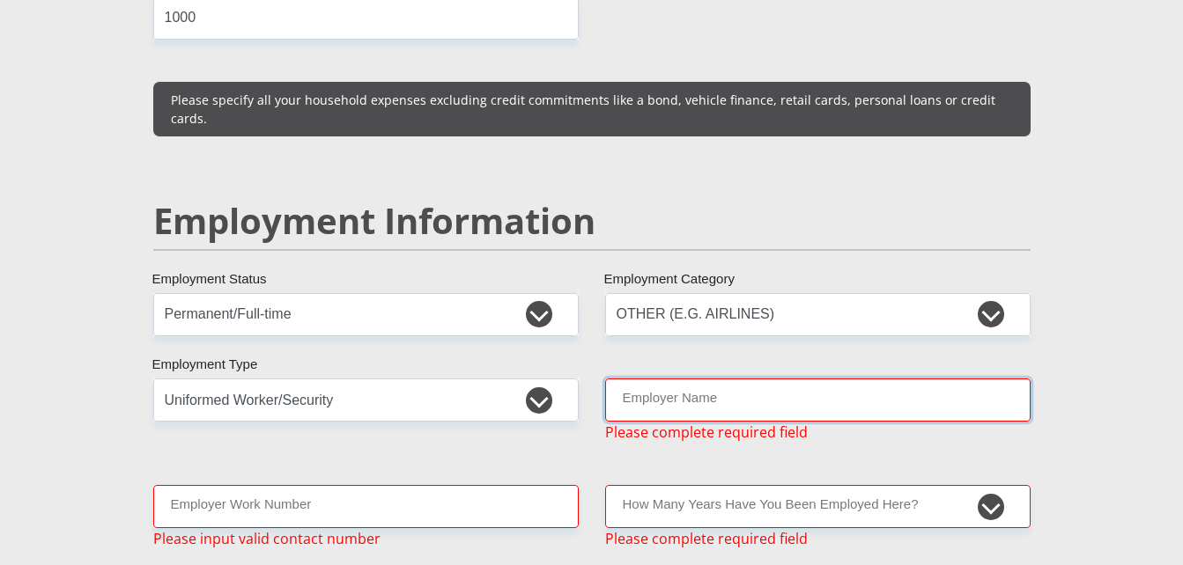
click at [780, 379] on input "Employer Name" at bounding box center [817, 400] width 425 height 43
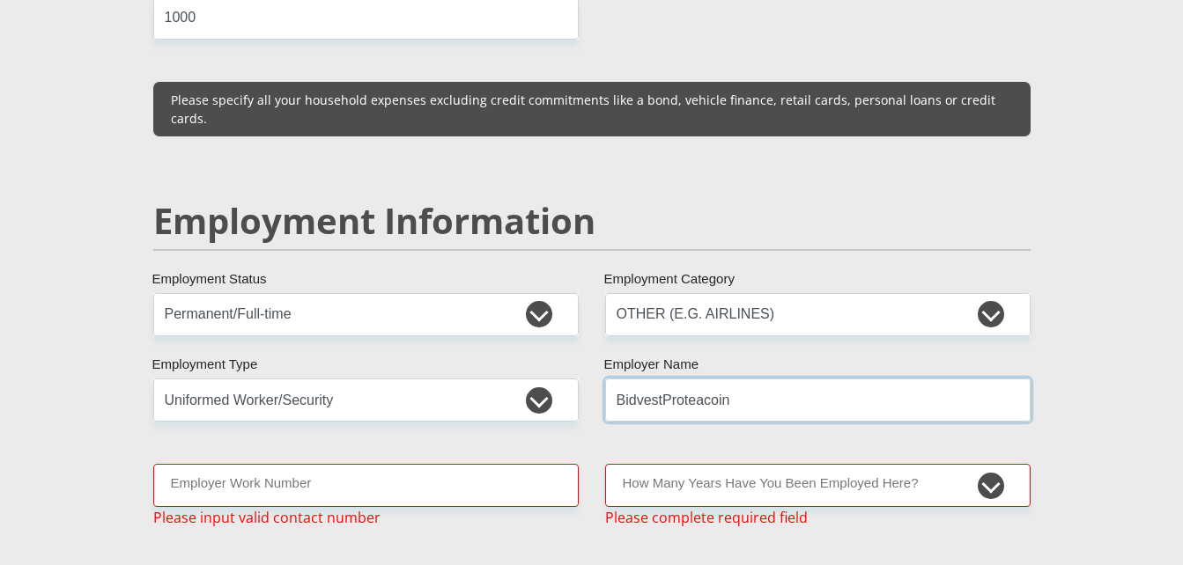
type input "BidvestProteacoin"
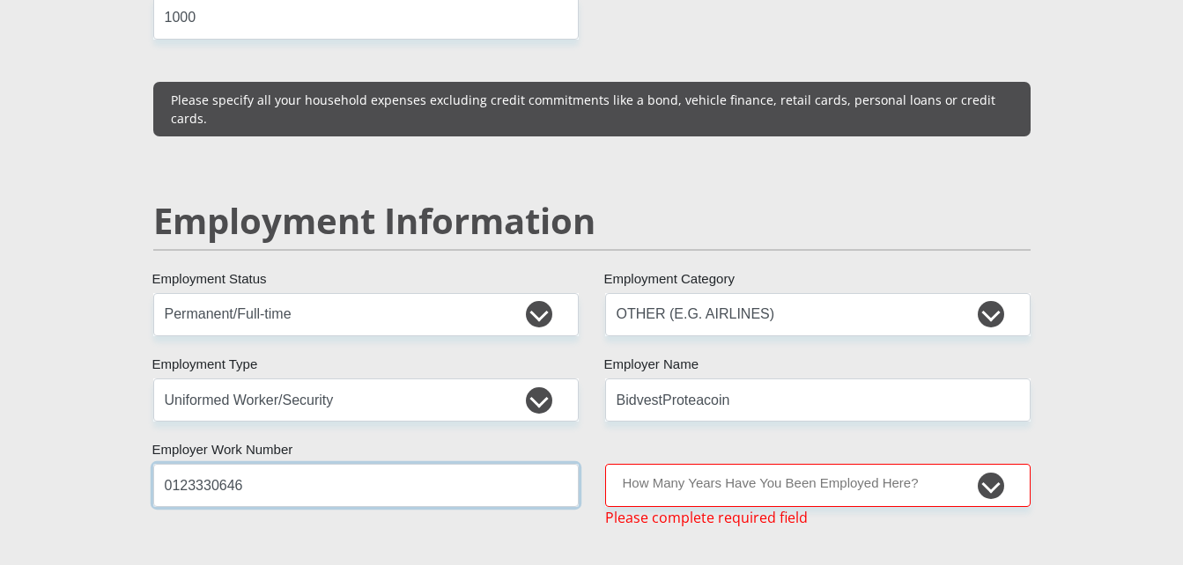
type input "0123330646"
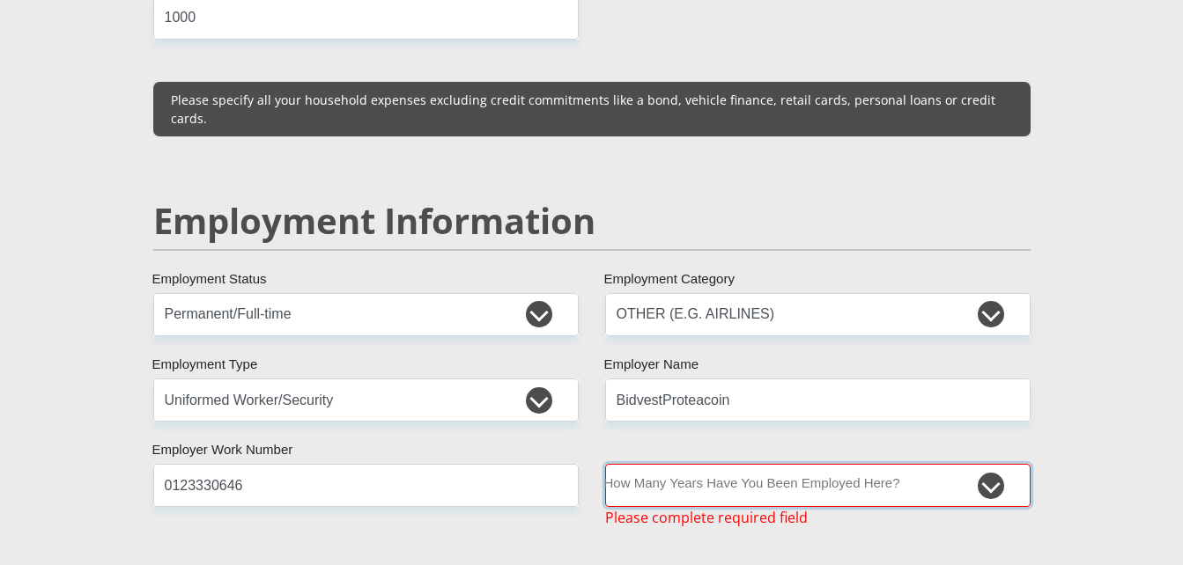
click at [994, 464] on select "less than 1 year 1-3 years 3-5 years 5+ years" at bounding box center [817, 485] width 425 height 43
select select "60"
click at [605, 464] on select "less than 1 year 1-3 years 3-5 years 5+ years" at bounding box center [817, 485] width 425 height 43
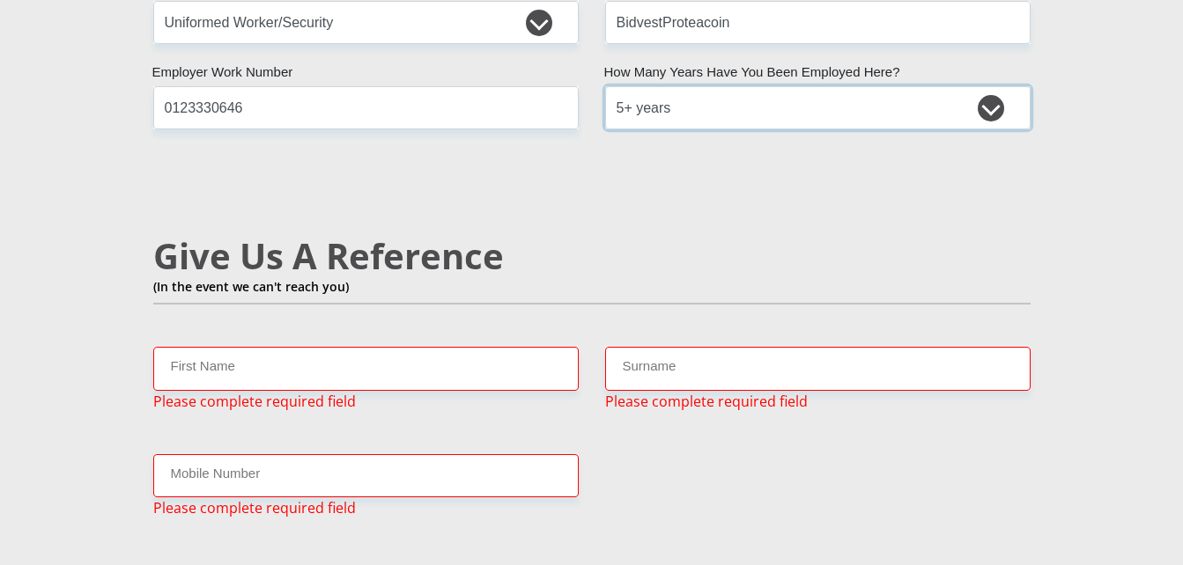
scroll to position [2922, 0]
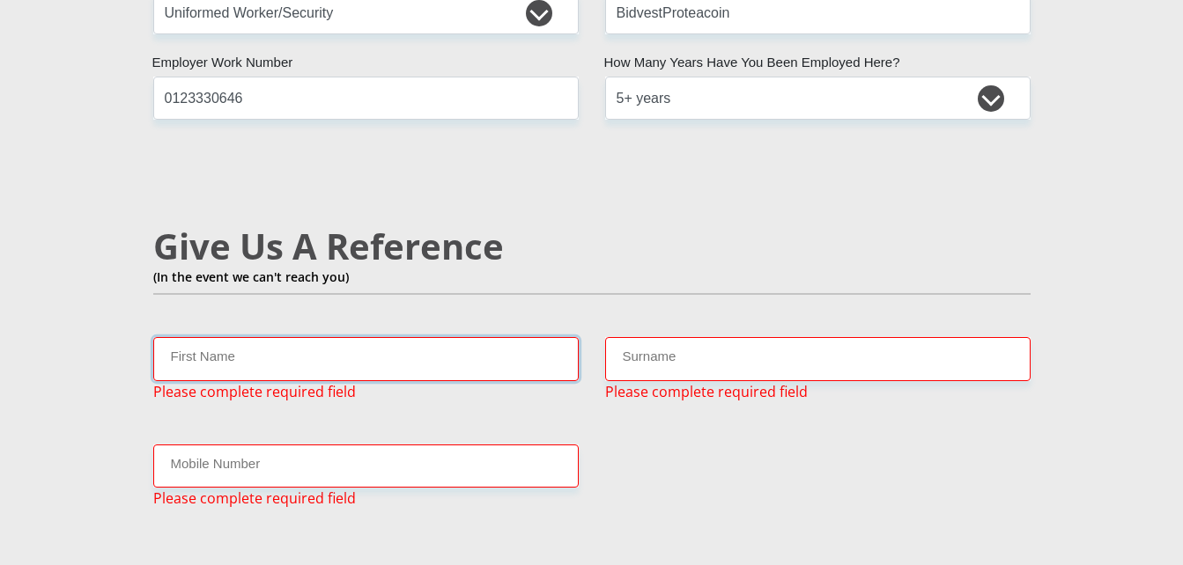
click at [196, 337] on input "First Name" at bounding box center [365, 358] width 425 height 43
type input "v"
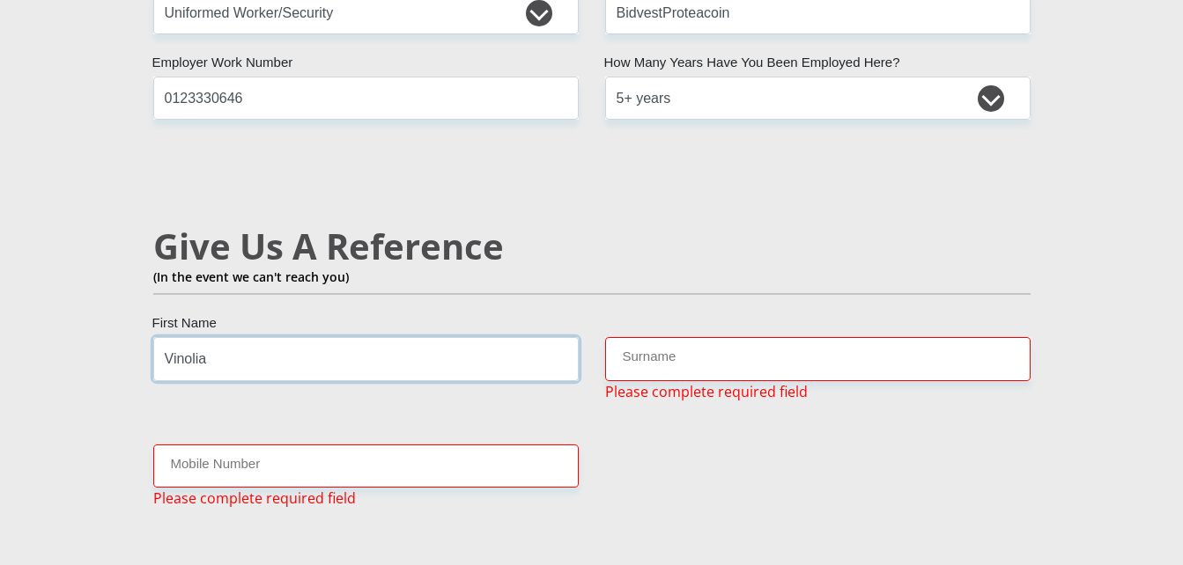
type input "Vinolia"
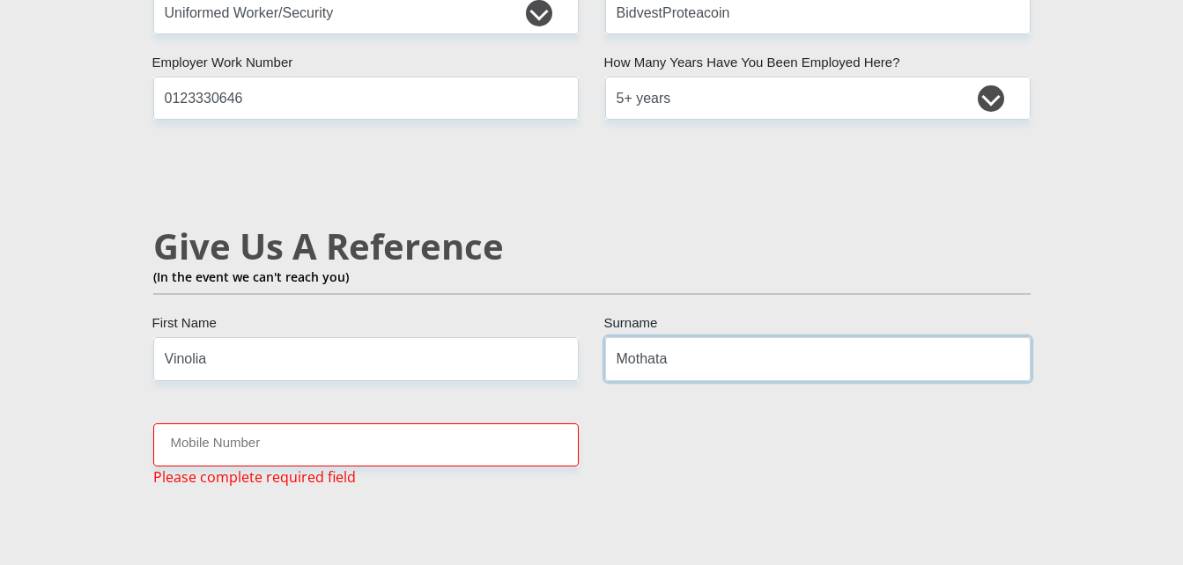
type input "Mothata"
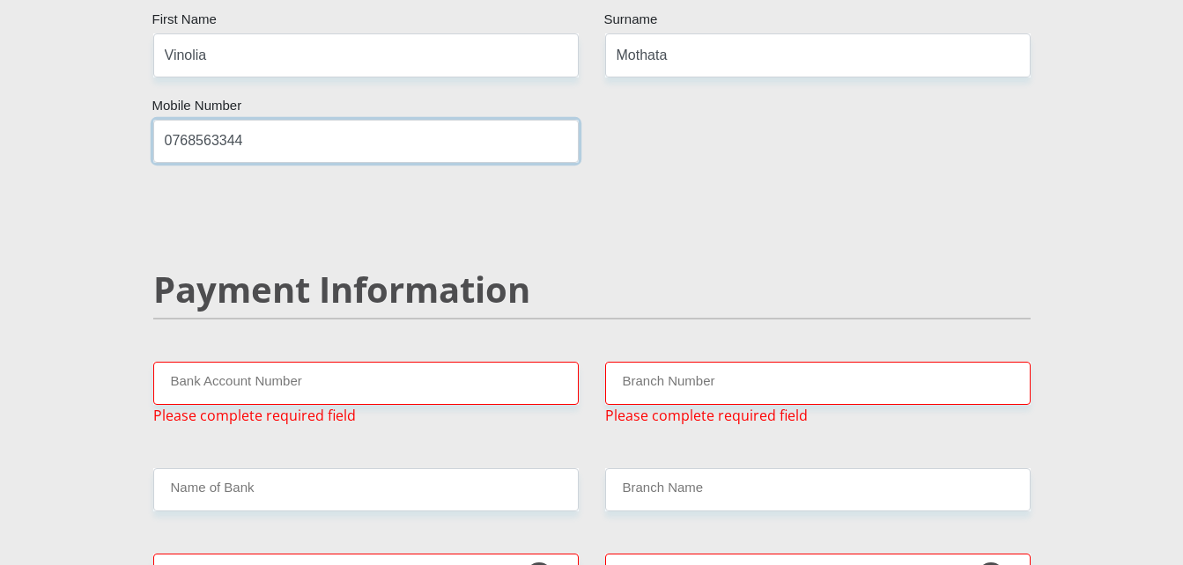
scroll to position [3239, 0]
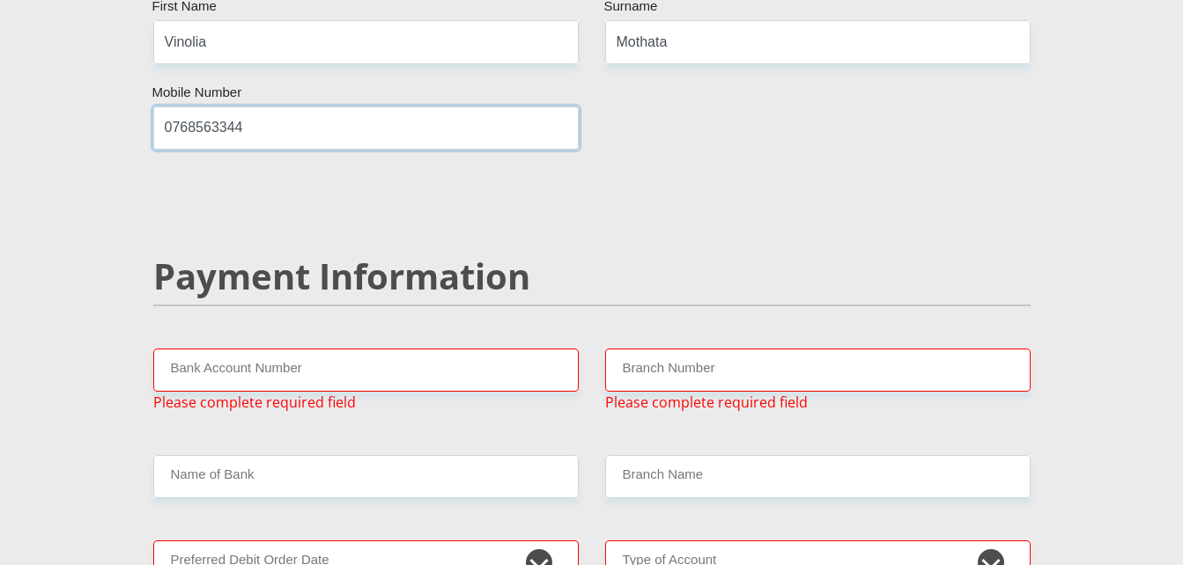
type input "0768563344"
click at [370, 349] on input "Bank Account Number" at bounding box center [365, 370] width 425 height 43
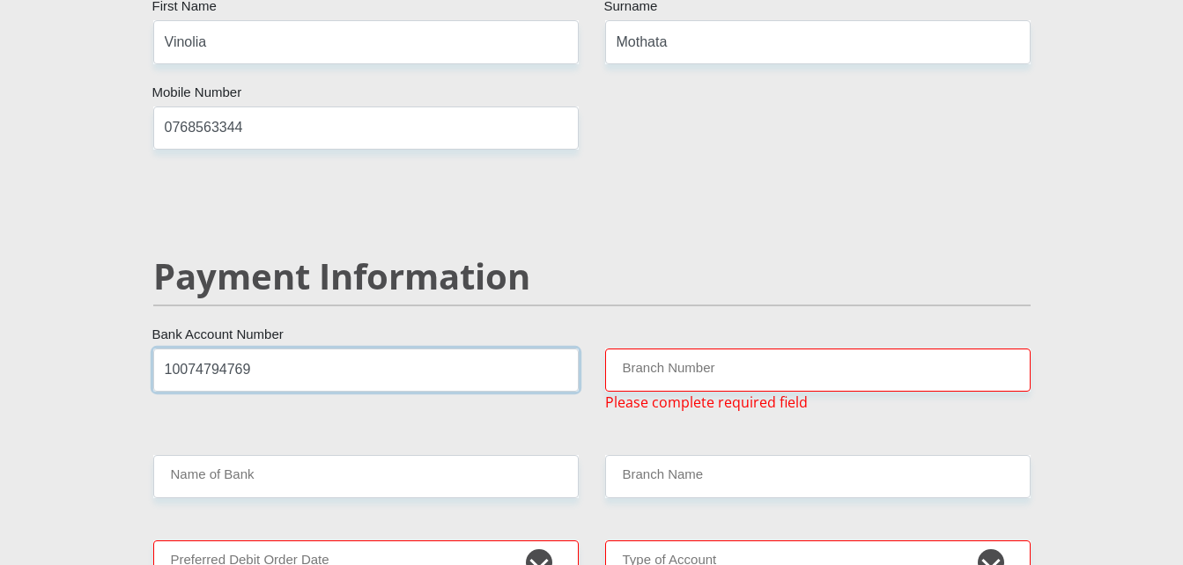
type input "10074794769"
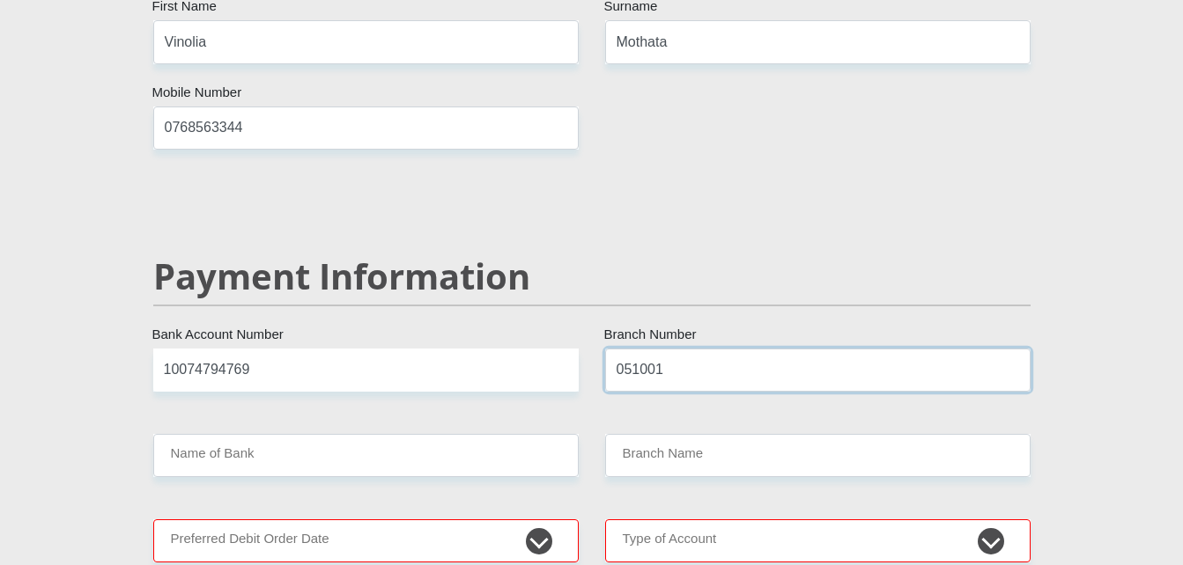
type input "051001"
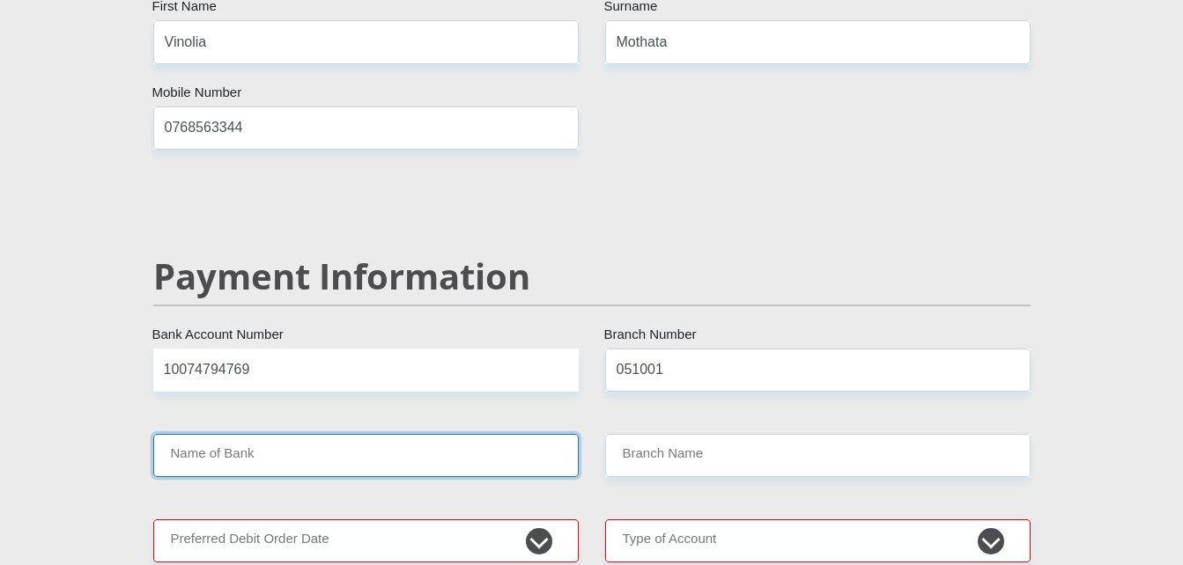
click at [242, 434] on input "Name of Bank" at bounding box center [365, 455] width 425 height 43
type input "STANDARD BANK"
type input "STANDARD BANK SOUTH AFRICA"
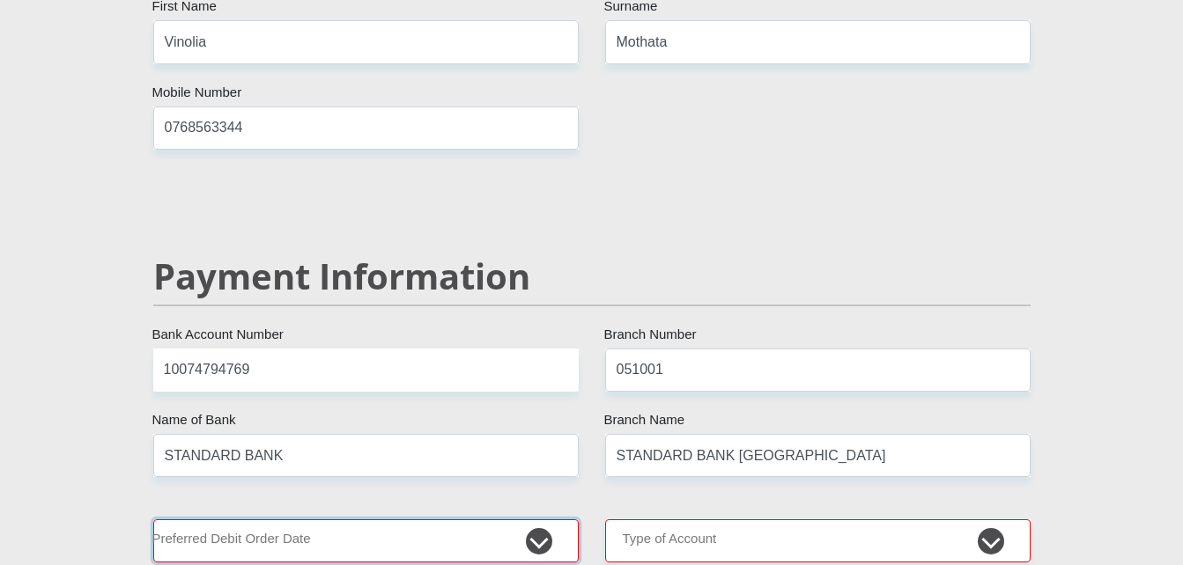
click at [542, 520] on select "1st 2nd 3rd 4th 5th 7th 18th 19th 20th 21st 22nd 23rd 24th 25th 26th 27th 28th …" at bounding box center [365, 541] width 425 height 43
select select "30"
click at [153, 520] on select "1st 2nd 3rd 4th 5th 7th 18th 19th 20th 21st 22nd 23rd 24th 25th 26th 27th 28th …" at bounding box center [365, 541] width 425 height 43
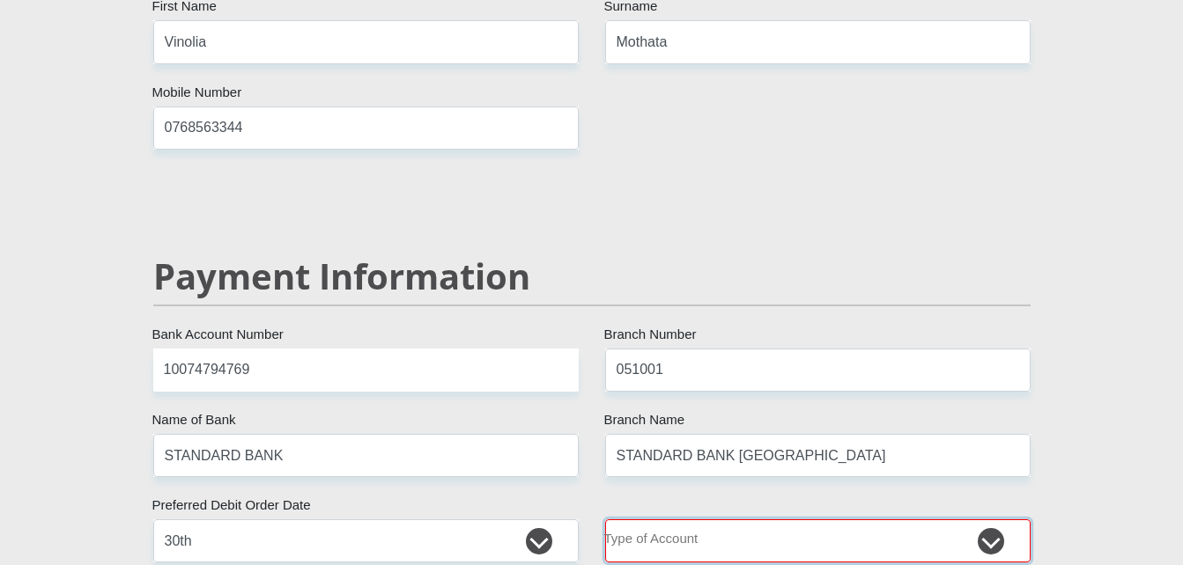
click at [986, 520] on select "Cheque Savings" at bounding box center [817, 541] width 425 height 43
select select "CUR"
click at [605, 520] on select "Cheque Savings" at bounding box center [817, 541] width 425 height 43
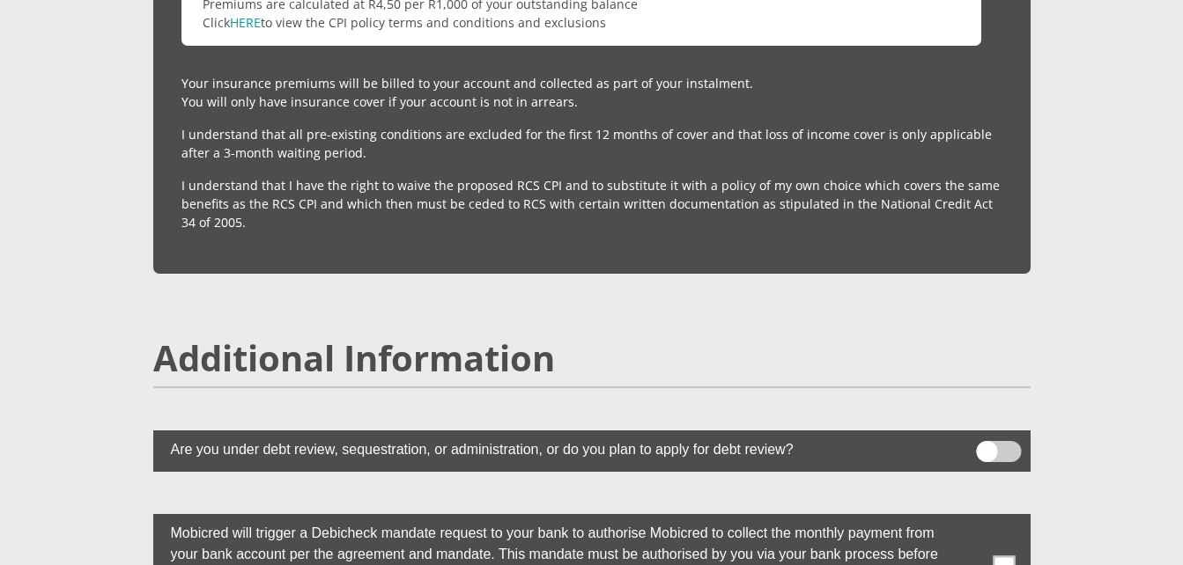
scroll to position [4542, 0]
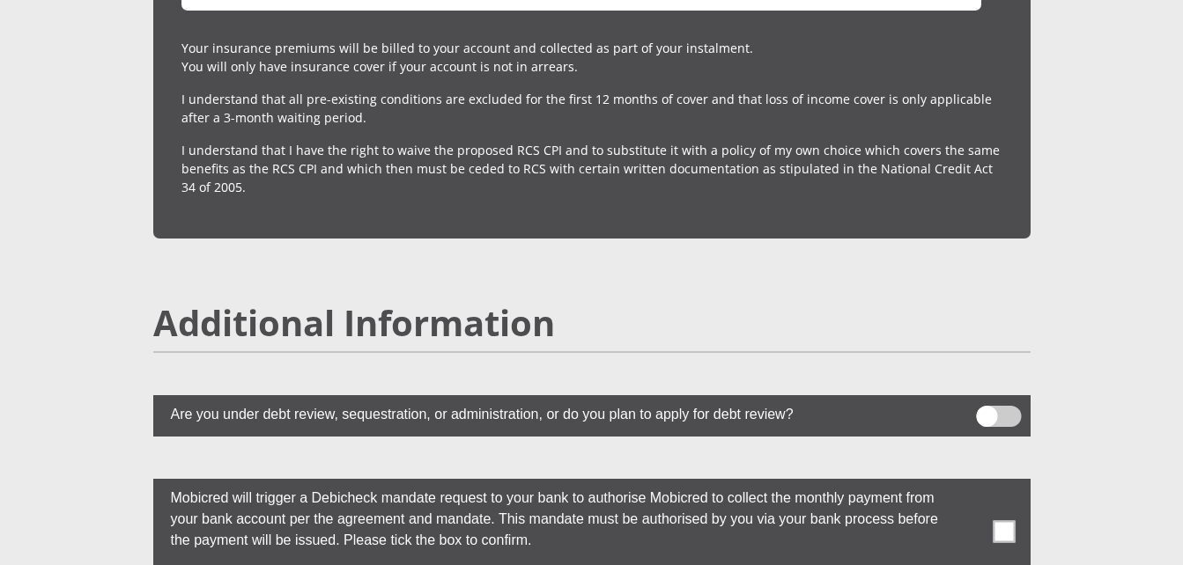
click at [999, 520] on span at bounding box center [1003, 531] width 22 height 22
click at [969, 483] on input "checkbox" at bounding box center [969, 483] width 0 height 0
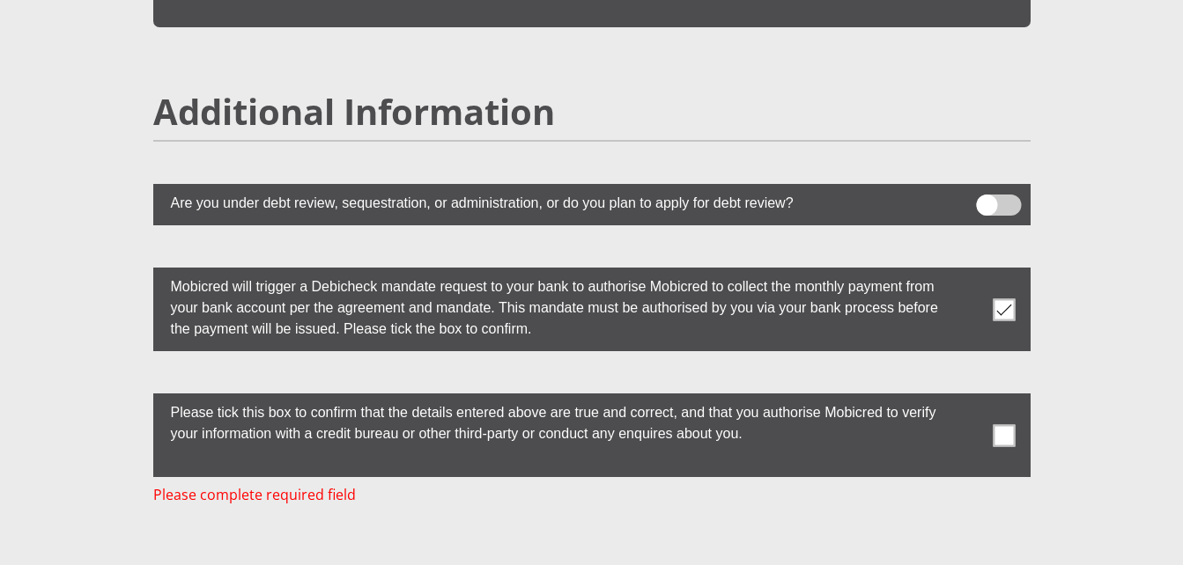
scroll to position [4789, 0]
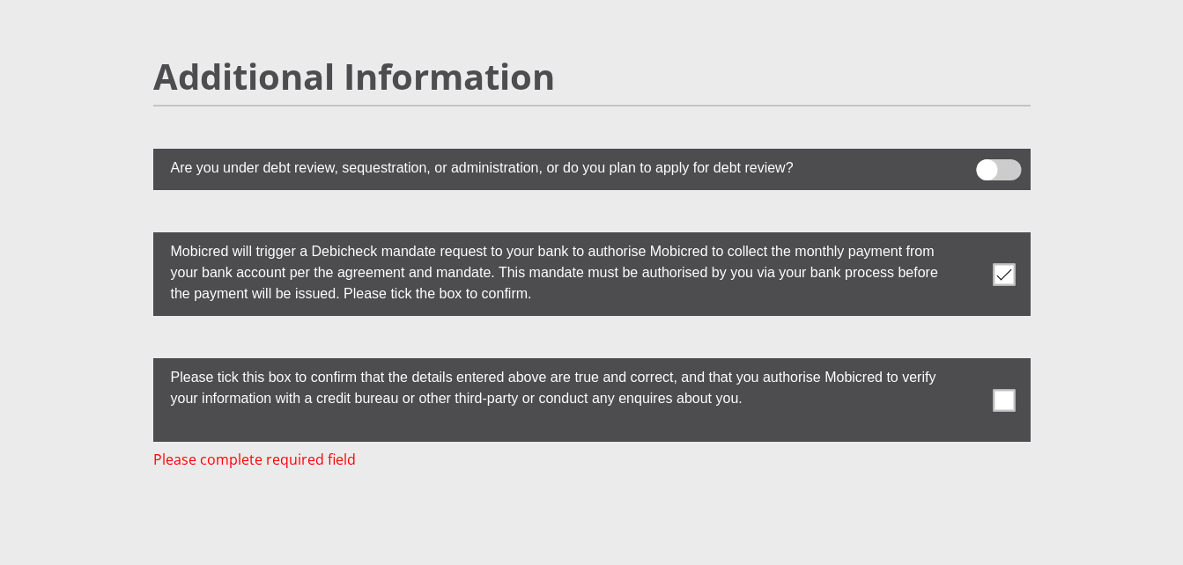
click at [998, 389] on span at bounding box center [1003, 400] width 22 height 22
click at [969, 363] on input "checkbox" at bounding box center [969, 363] width 0 height 0
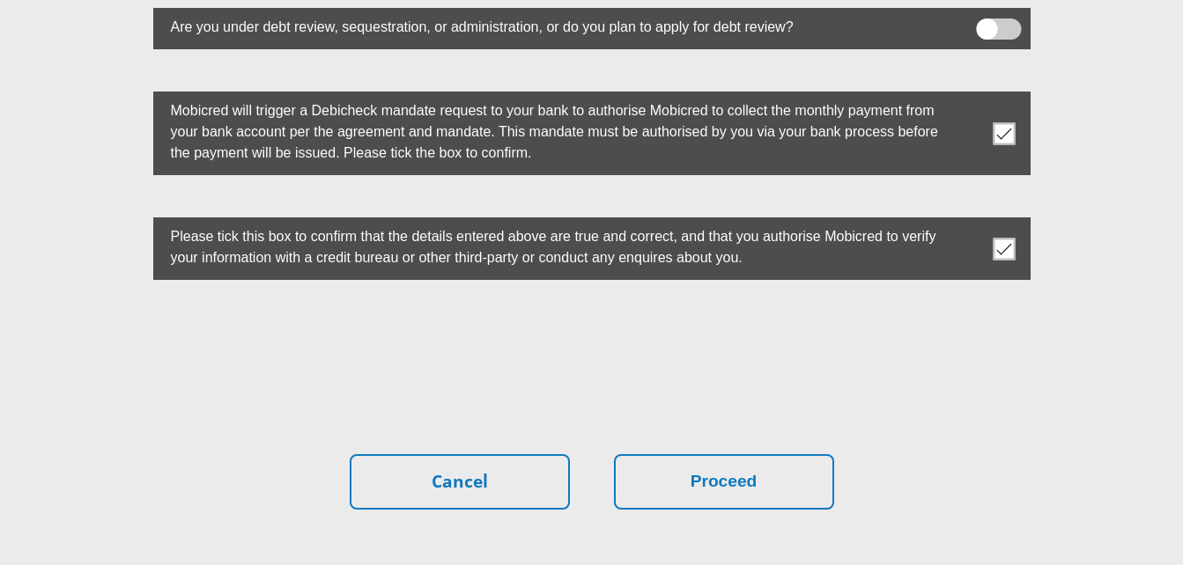
scroll to position [4965, 0]
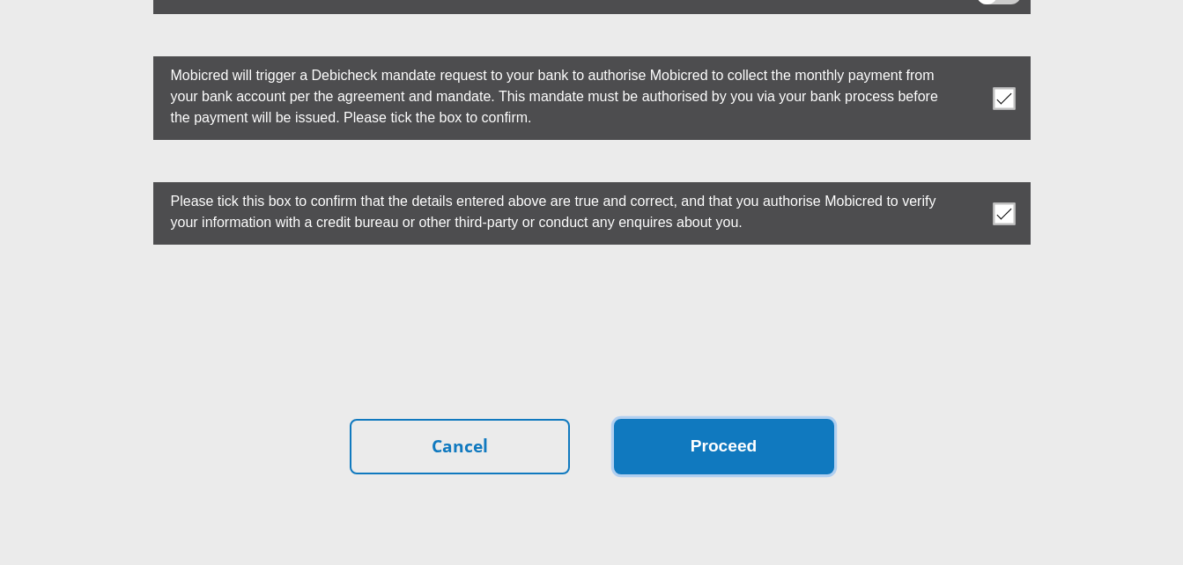
click at [719, 419] on button "Proceed" at bounding box center [724, 446] width 220 height 55
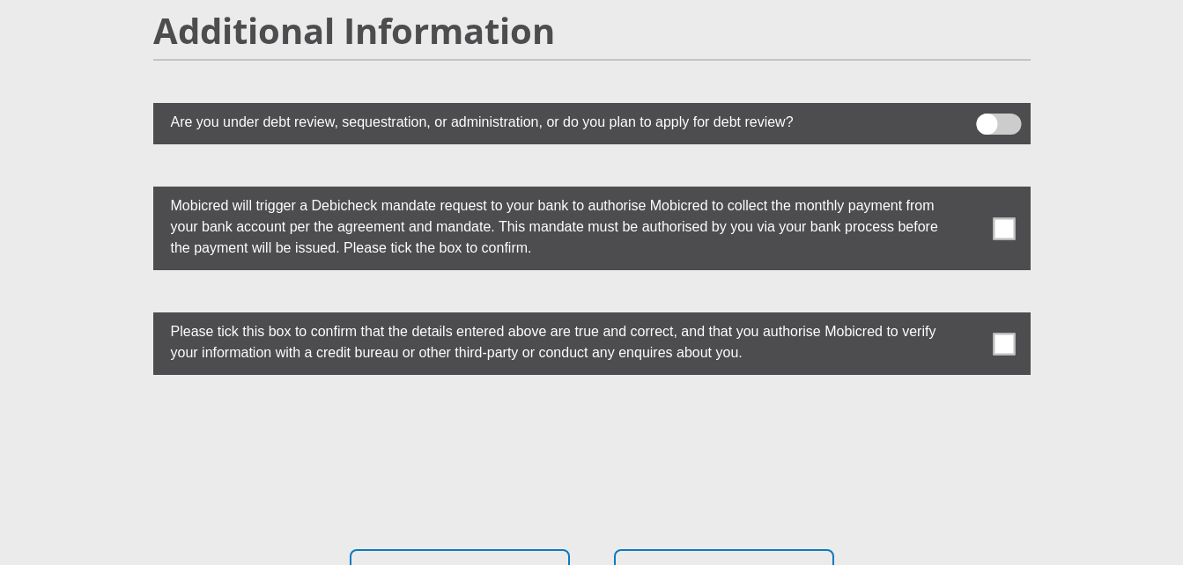
scroll to position [5041, 0]
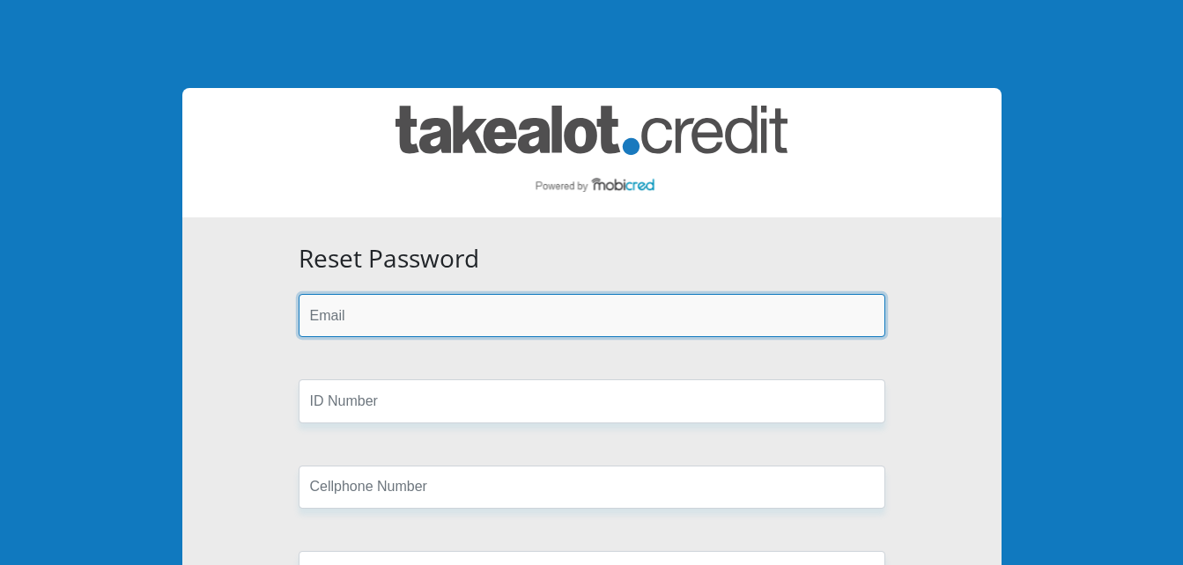
click at [402, 309] on input "email" at bounding box center [592, 315] width 586 height 43
type input "Hlungwanintiyiso17@gmail.com"
type input "9508085769084"
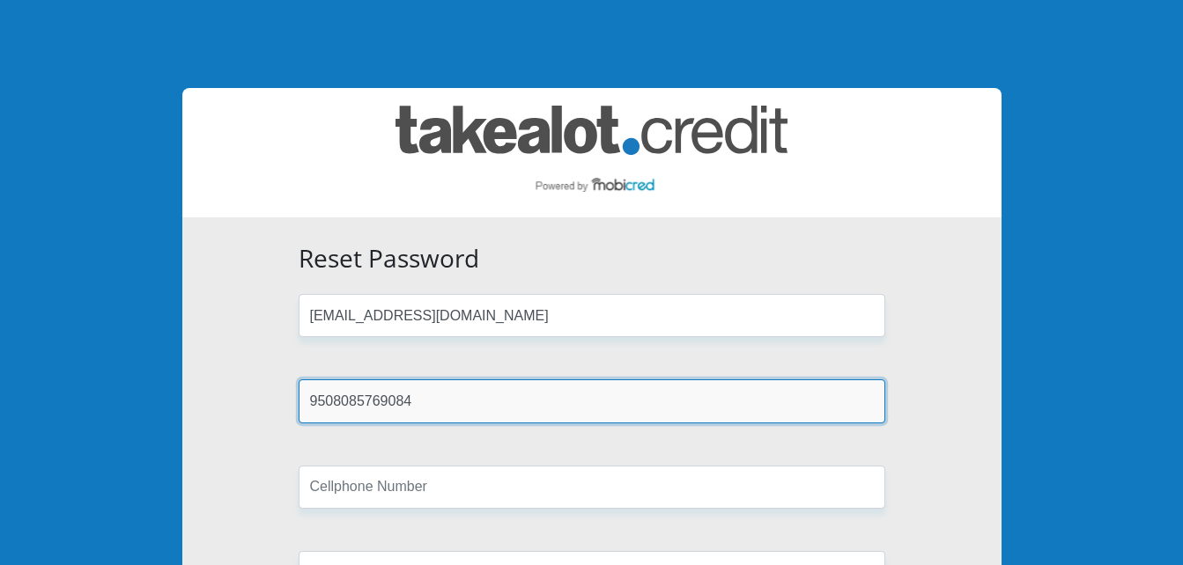
type input "0783012353"
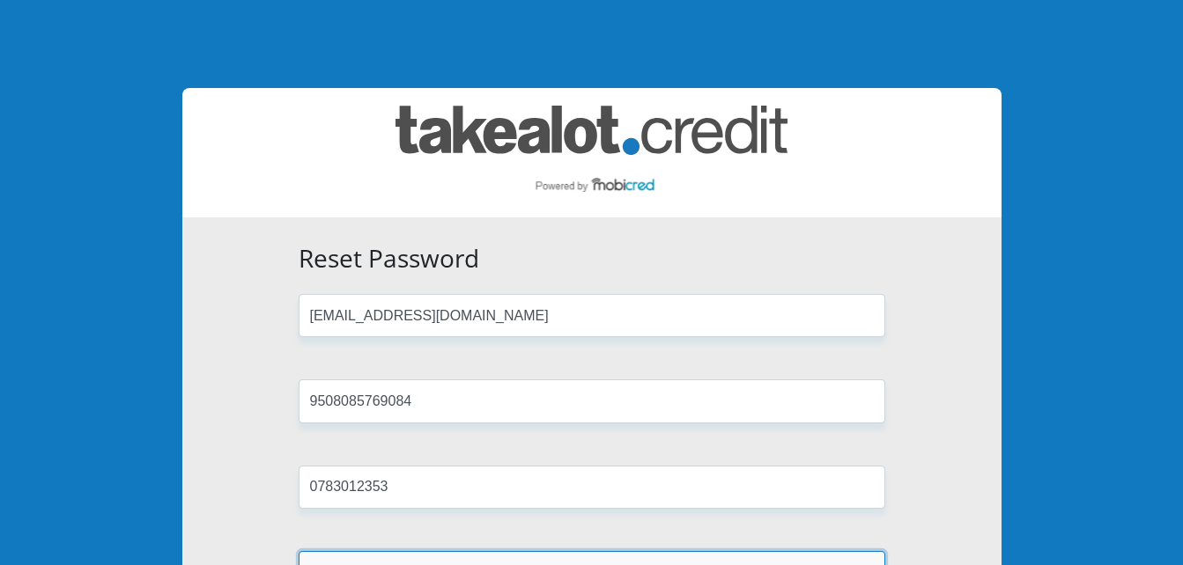
type input "Hlungwani"
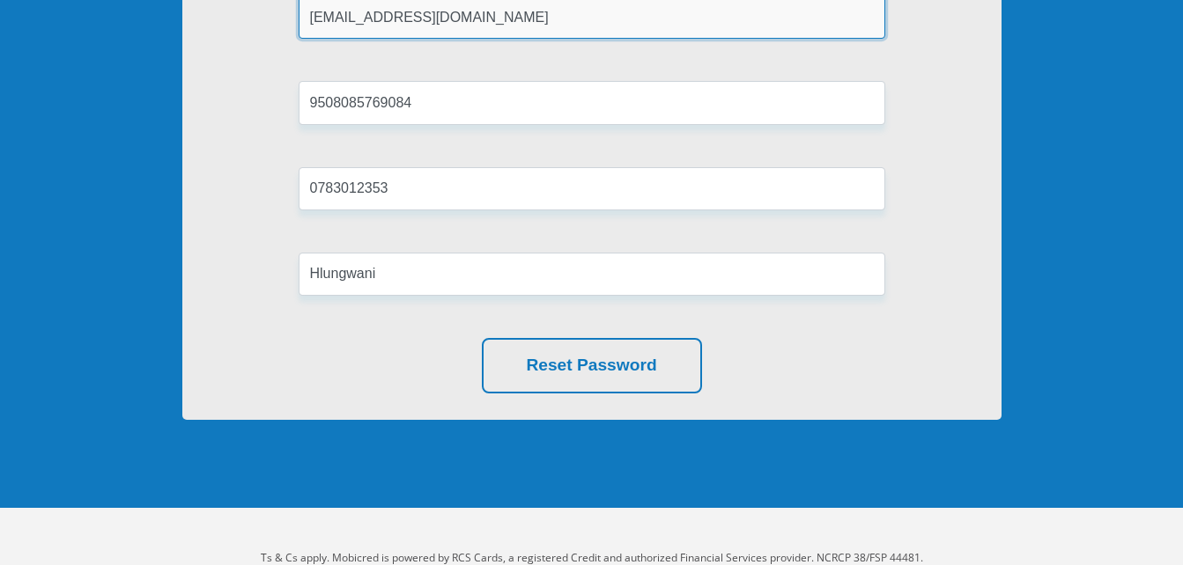
scroll to position [317, 0]
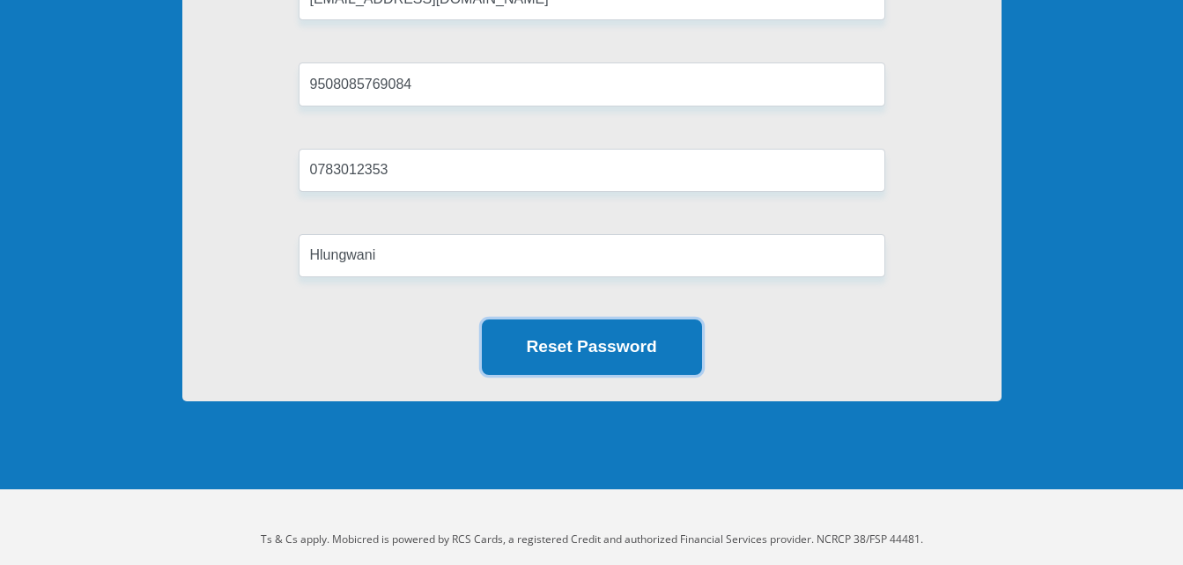
click at [574, 350] on button "Reset Password" at bounding box center [592, 347] width 220 height 55
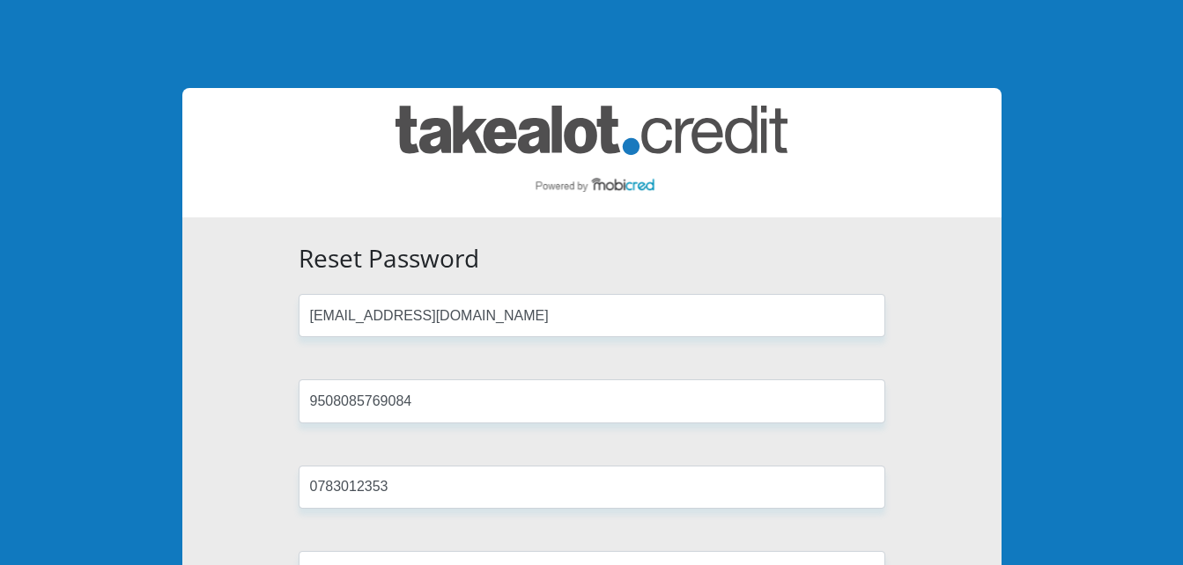
scroll to position [317, 0]
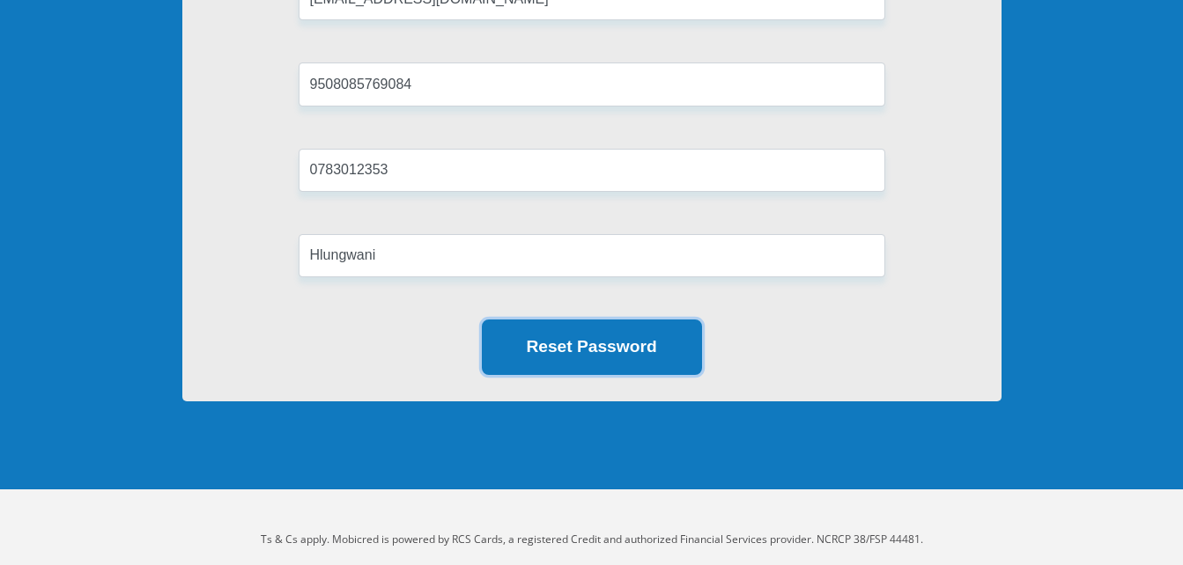
click at [600, 350] on button "Reset Password" at bounding box center [592, 347] width 220 height 55
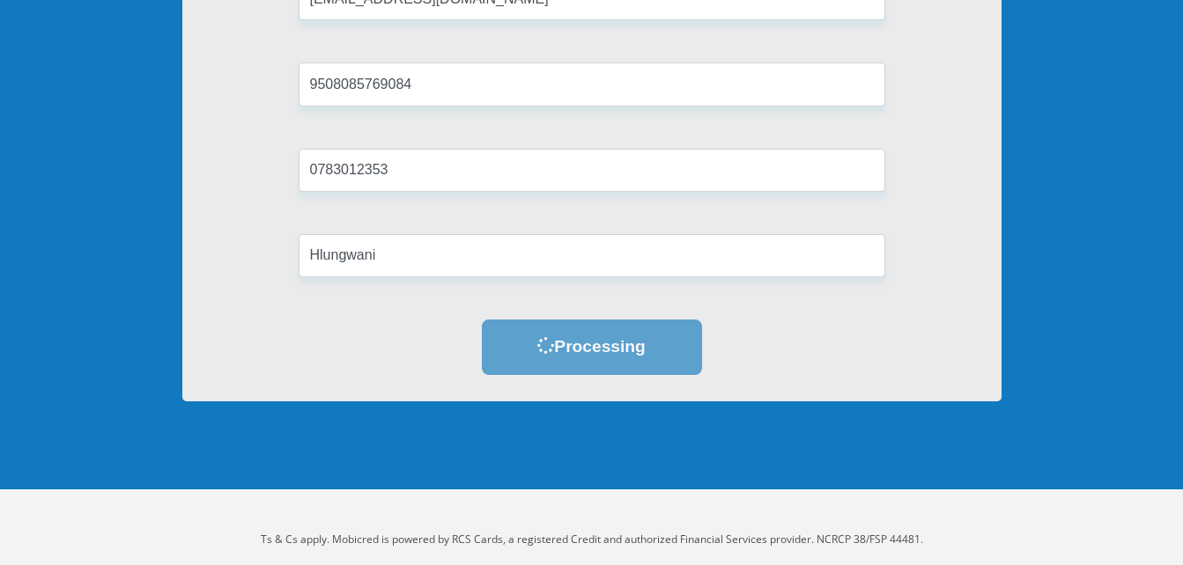
scroll to position [0, 0]
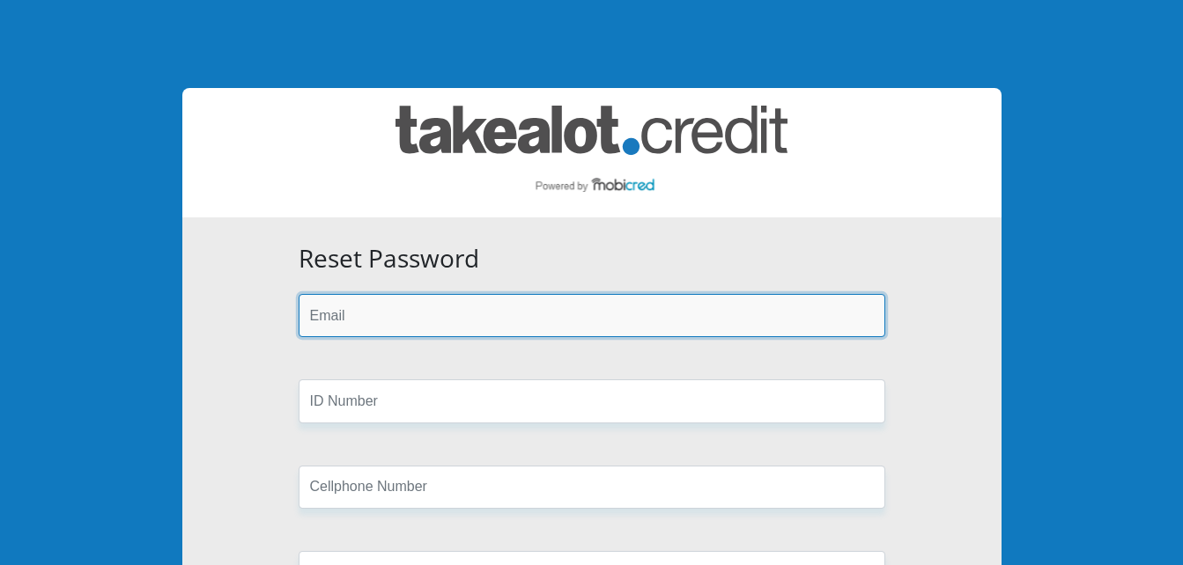
click at [360, 309] on input "email" at bounding box center [592, 315] width 586 height 43
type input "[EMAIL_ADDRESS][DOMAIN_NAME]"
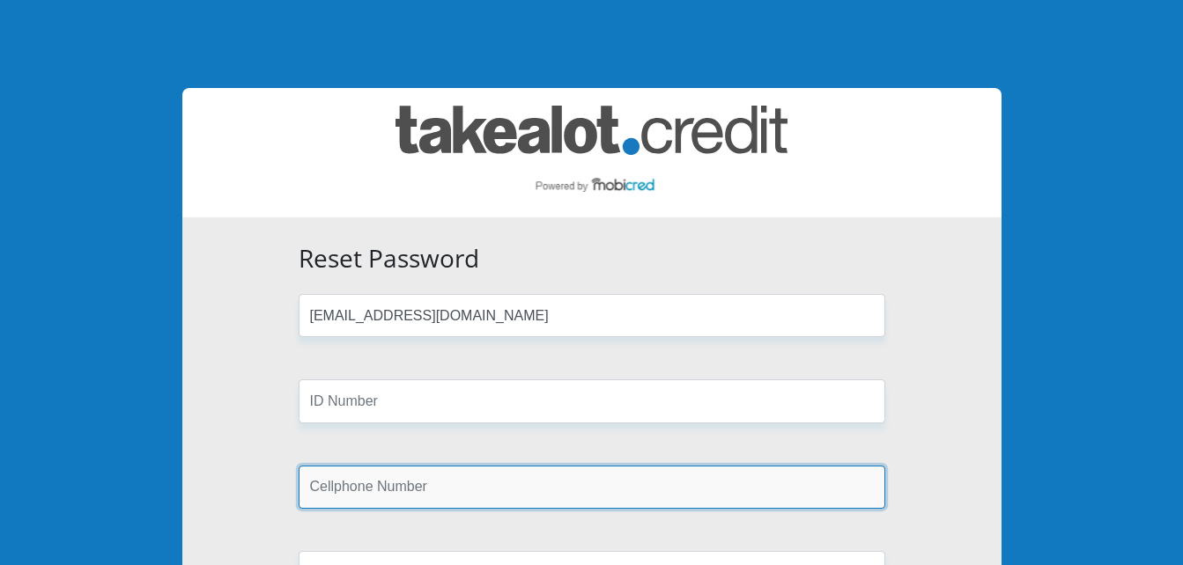
type input "0783012353"
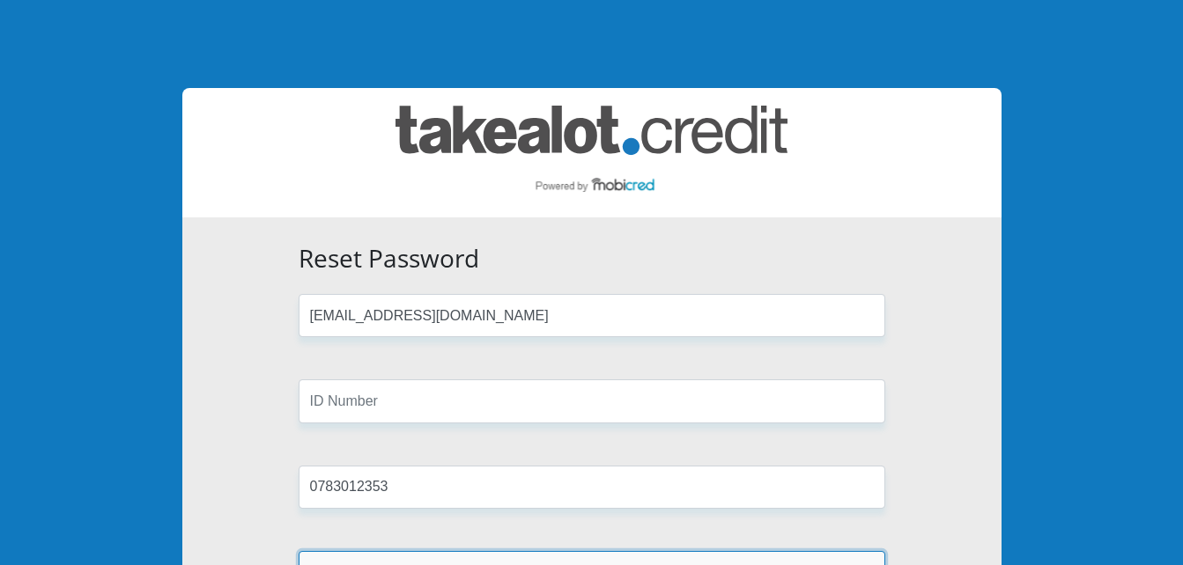
type input "Hlungwani"
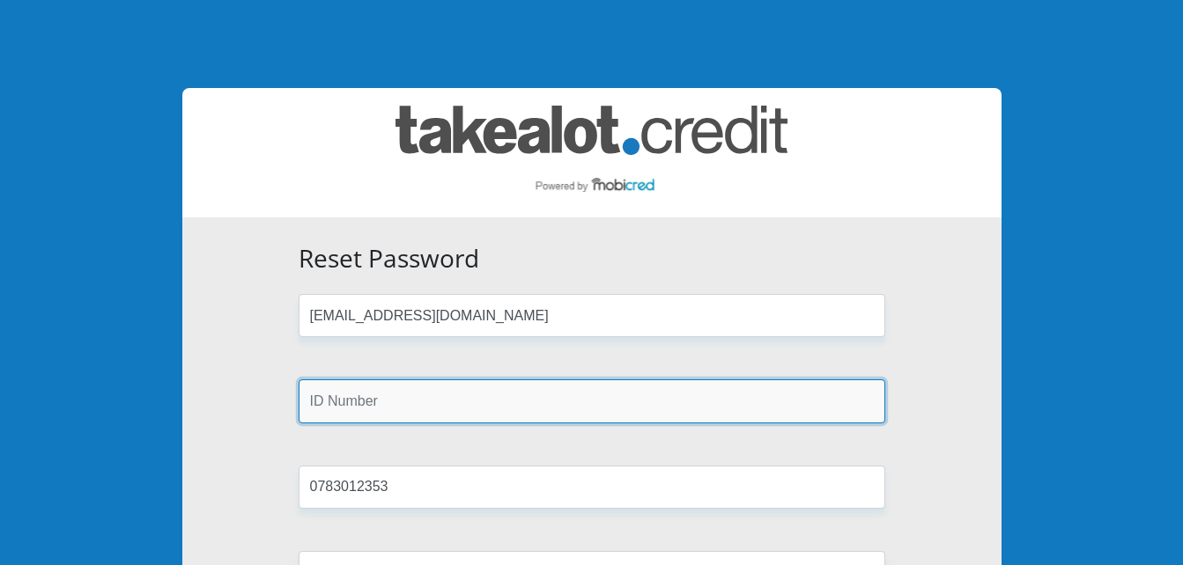
click at [473, 406] on input "text" at bounding box center [592, 401] width 586 height 43
type input "9508085769084"
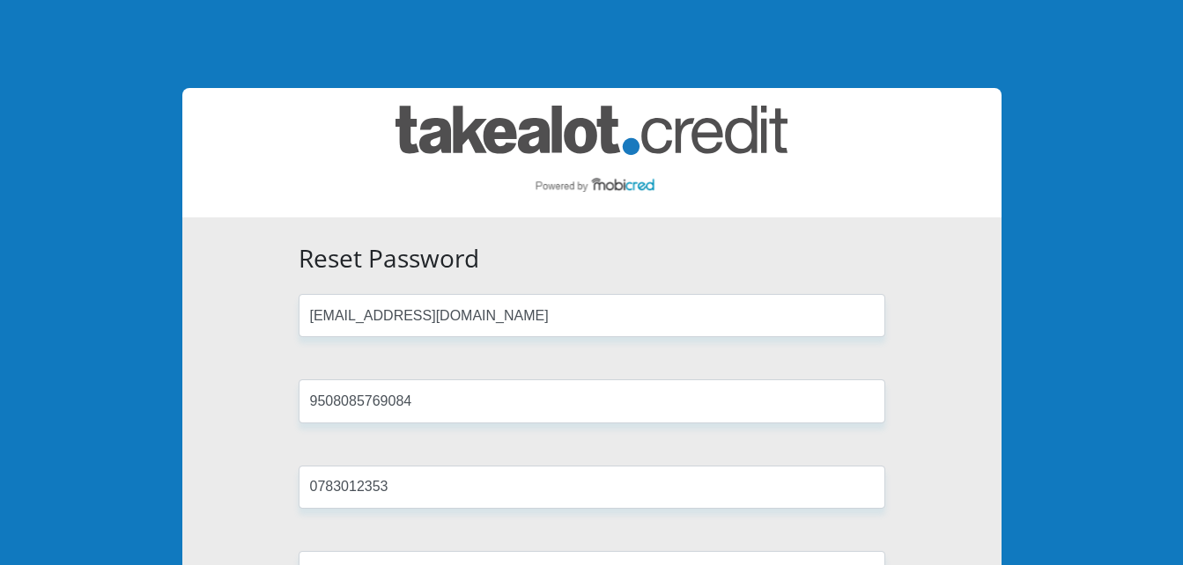
click at [909, 423] on div "Reset Password Hlungwanintiyiso17@gmail.com 9508085769084 0783012353 Hlungwani …" at bounding box center [591, 468] width 819 height 501
click at [909, 424] on div "Reset Password Hlungwanintiyiso17@gmail.com 9508085769084 0783012353 Hlungwani …" at bounding box center [591, 468] width 819 height 501
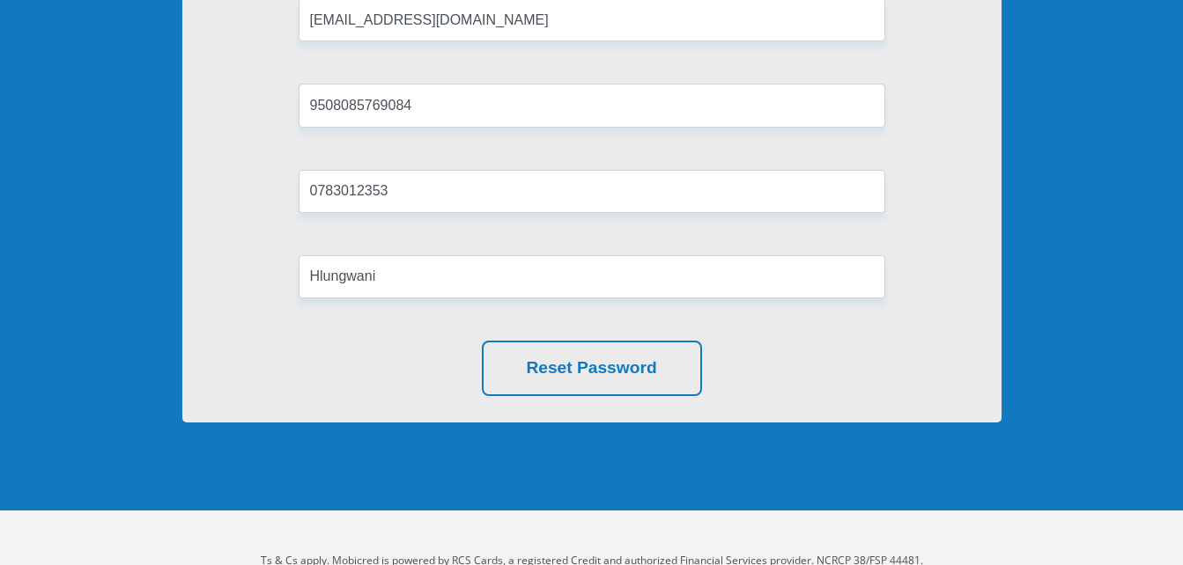
scroll to position [317, 0]
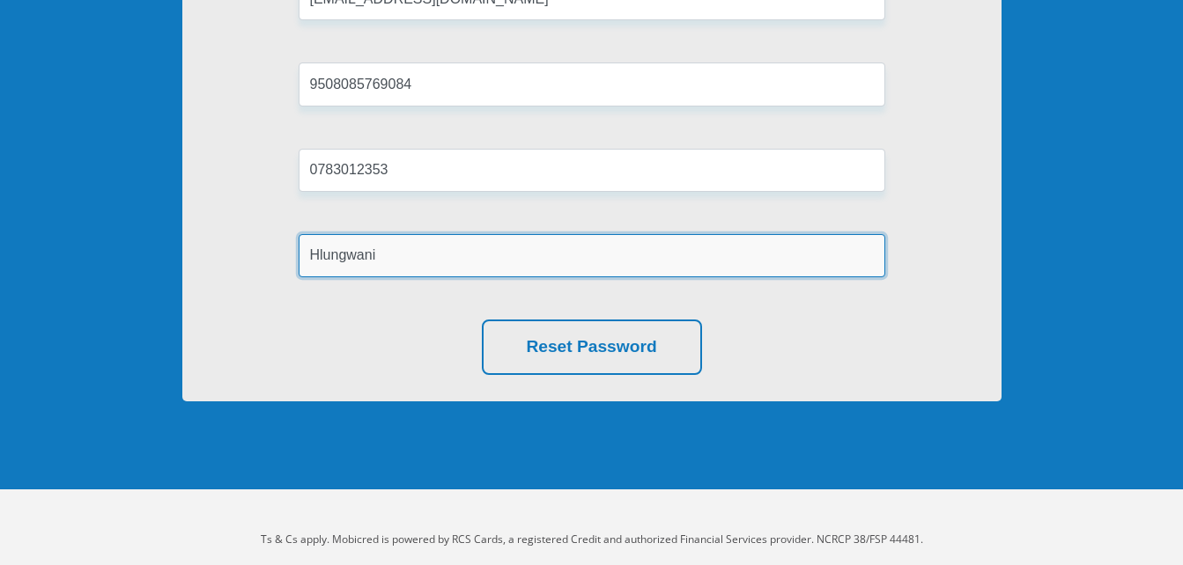
click at [405, 250] on input "Hlungwani" at bounding box center [592, 255] width 586 height 43
type input "H"
type input "Hlungwani"
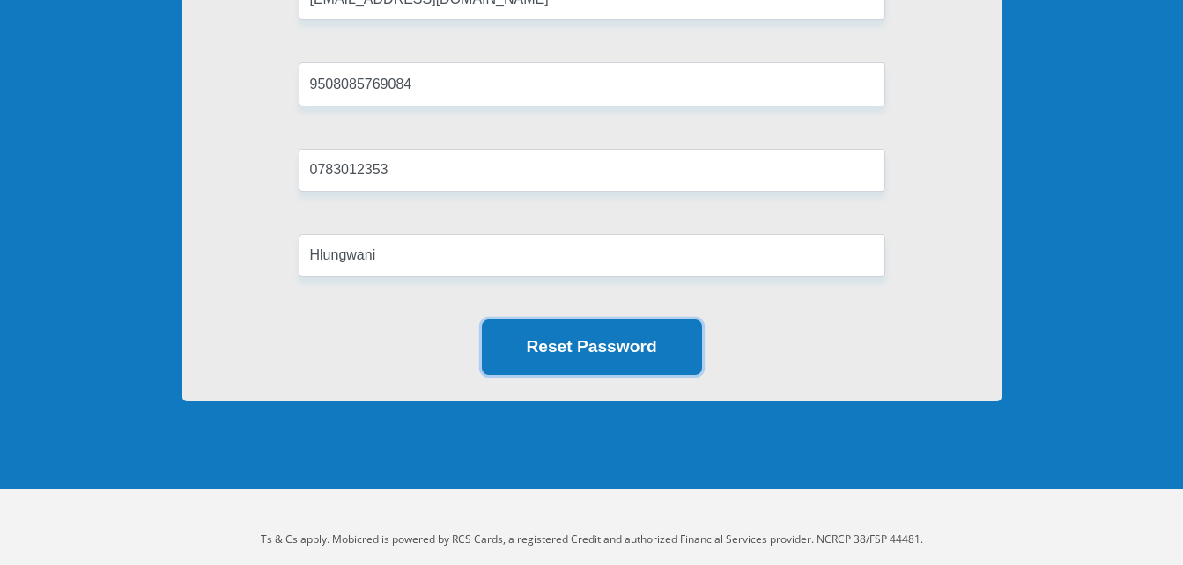
click at [584, 334] on button "Reset Password" at bounding box center [592, 347] width 220 height 55
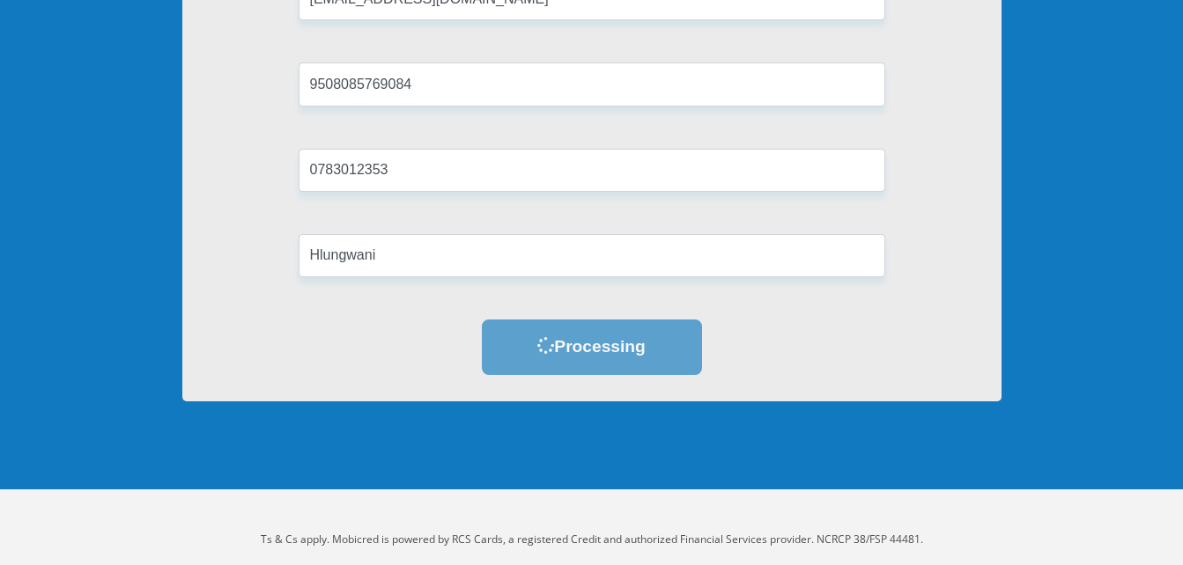
scroll to position [0, 0]
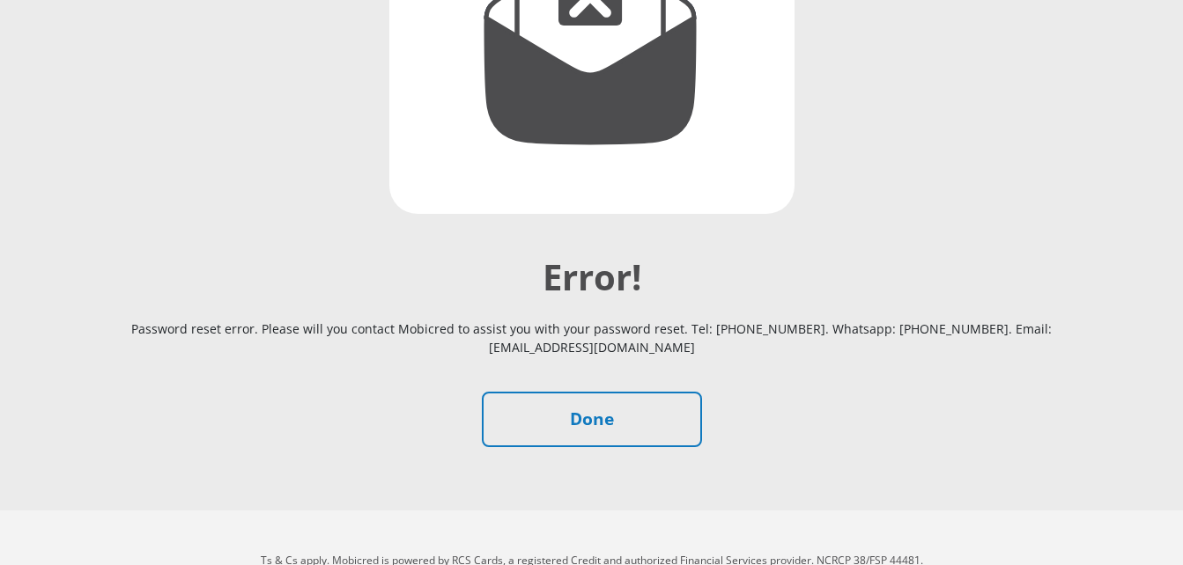
scroll to position [387, 0]
